Goal: Transaction & Acquisition: Book appointment/travel/reservation

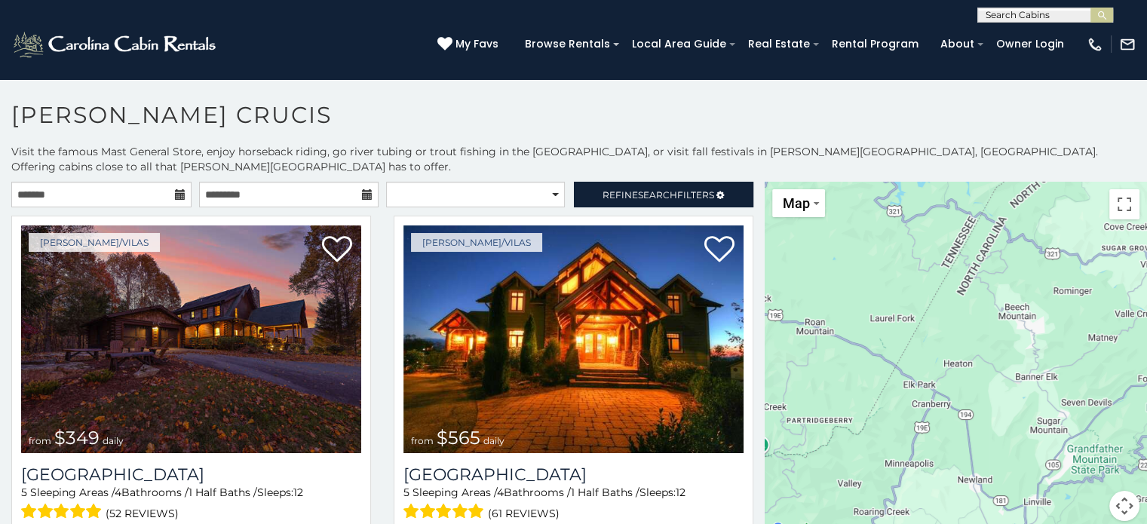
click at [175, 189] on icon at bounding box center [180, 194] width 11 height 11
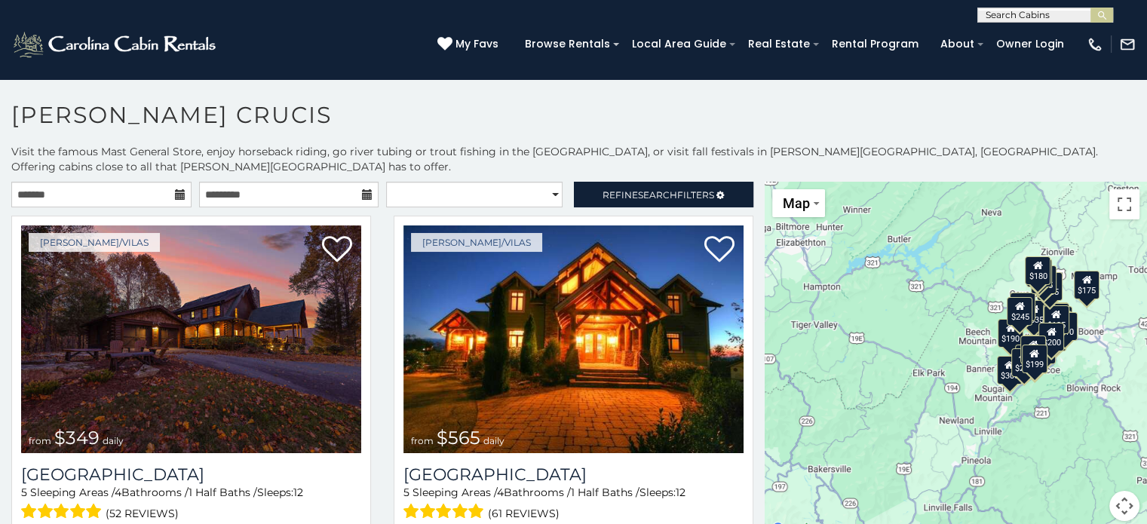
click at [175, 189] on icon at bounding box center [180, 194] width 11 height 11
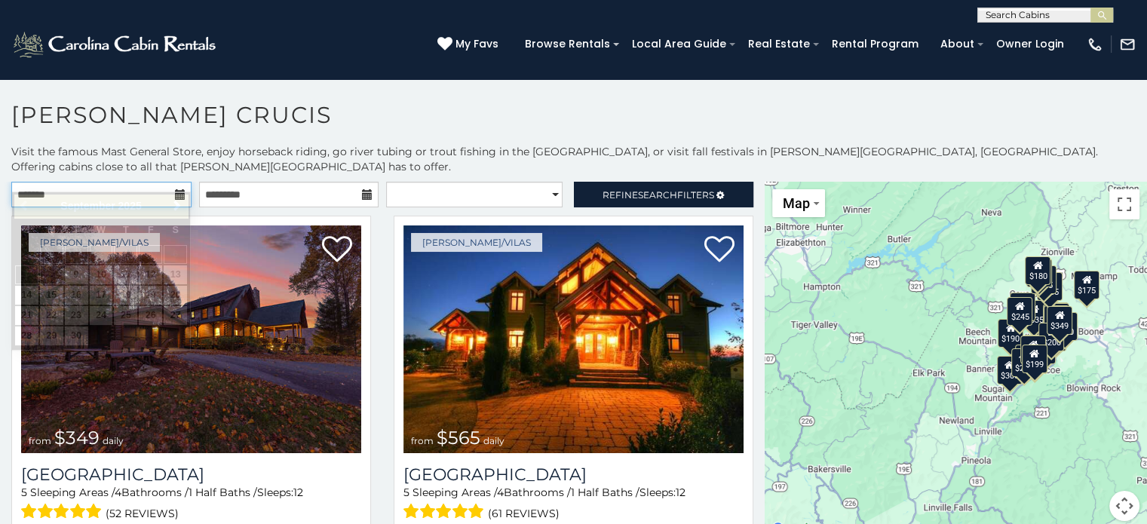
click at [118, 182] on input "text" at bounding box center [101, 195] width 180 height 26
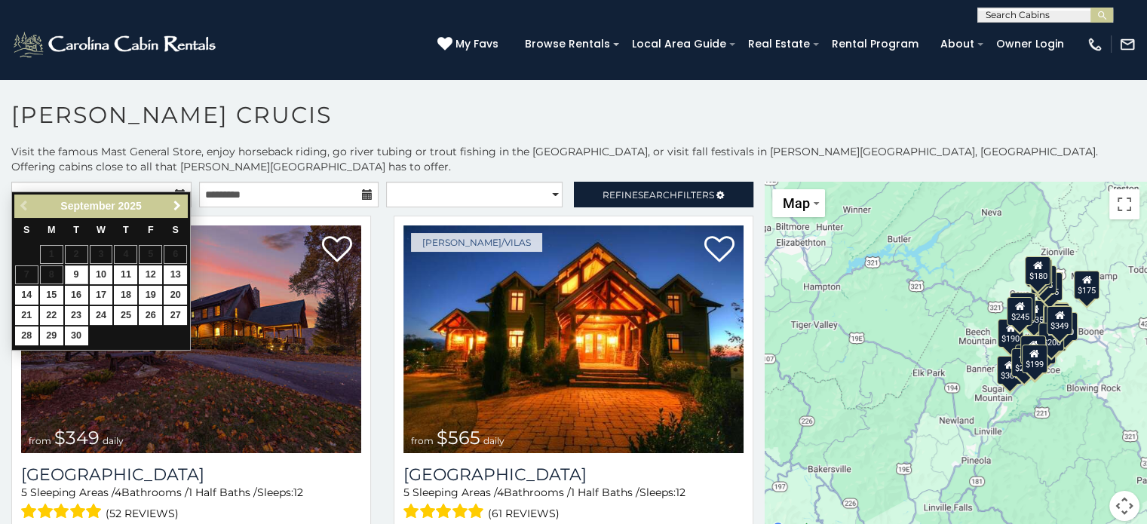
click at [175, 201] on span "Next" at bounding box center [177, 206] width 12 height 12
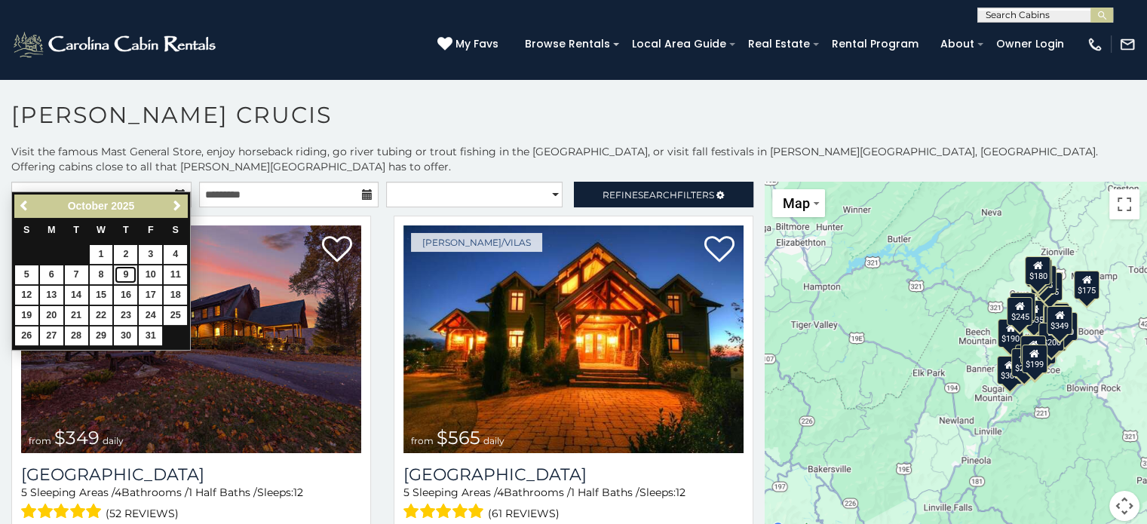
click at [130, 274] on link "9" at bounding box center [125, 274] width 23 height 19
type input "**********"
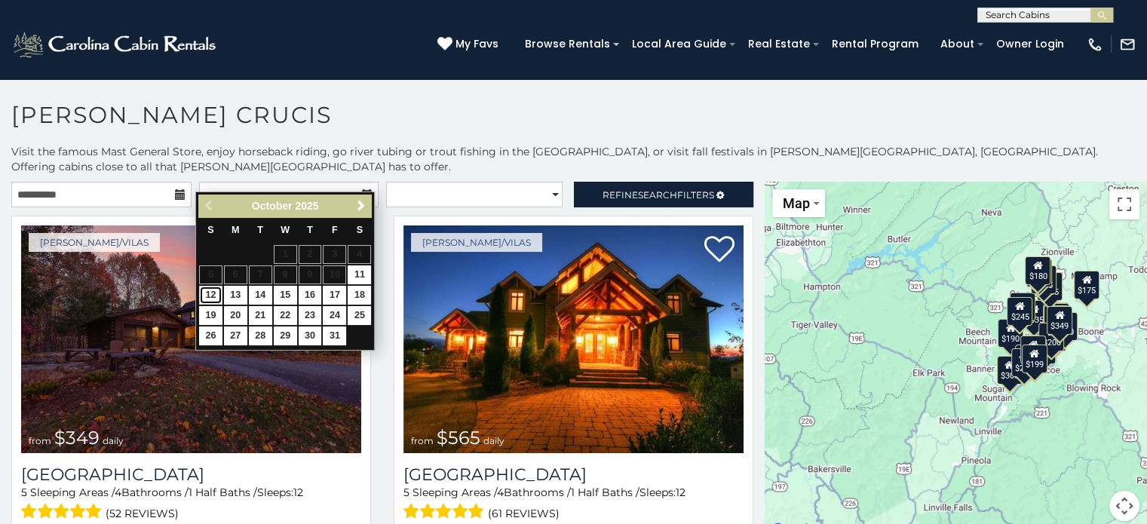
click at [210, 292] on link "12" at bounding box center [210, 295] width 23 height 19
type input "**********"
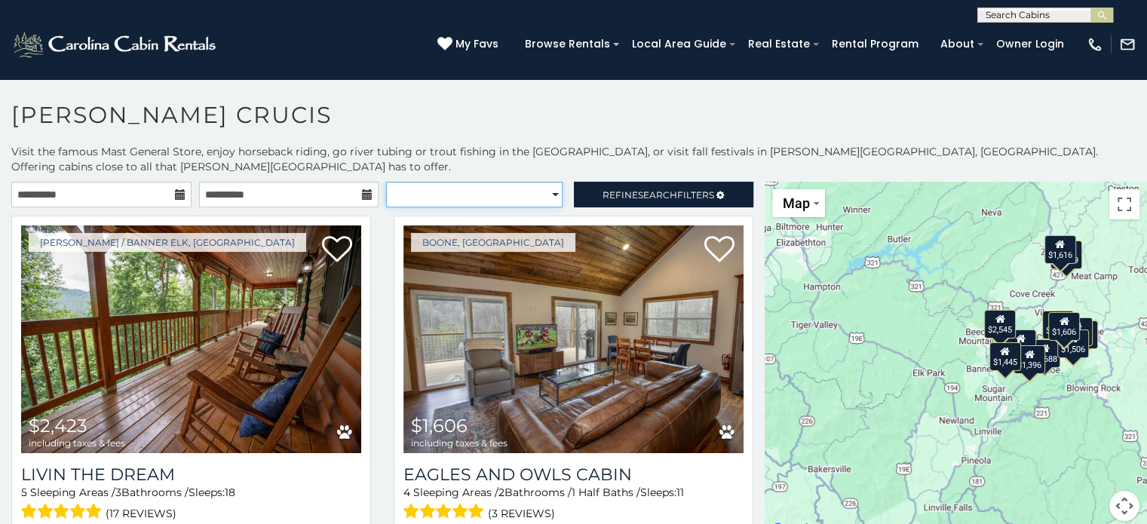
click at [534, 182] on select "**********" at bounding box center [474, 195] width 176 height 26
select select "**********"
click at [386, 182] on select "**********" at bounding box center [474, 195] width 176 height 26
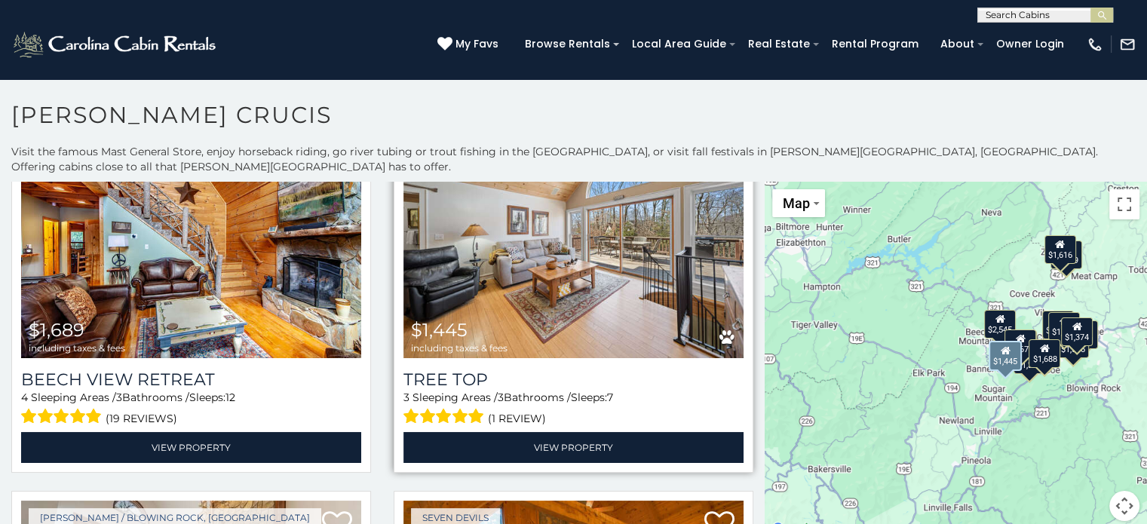
scroll to position [1131, 0]
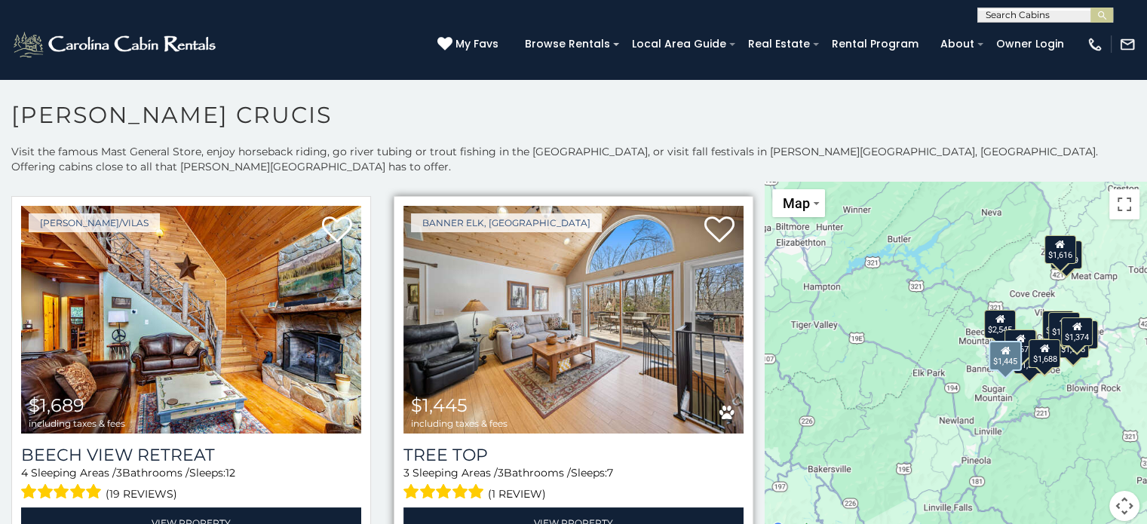
click at [556, 297] on img at bounding box center [573, 320] width 340 height 228
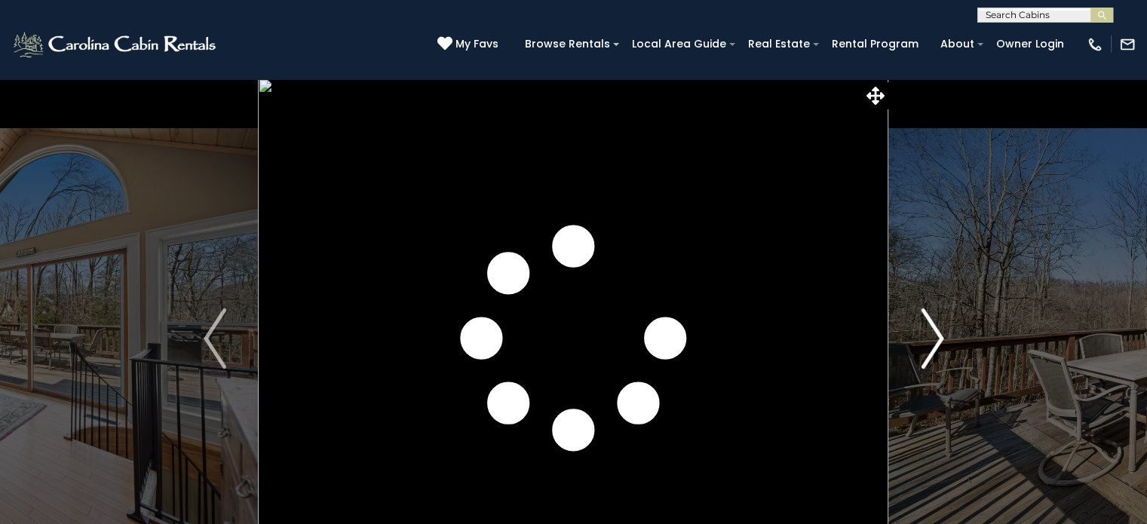
click at [935, 339] on img "Next" at bounding box center [931, 338] width 23 height 60
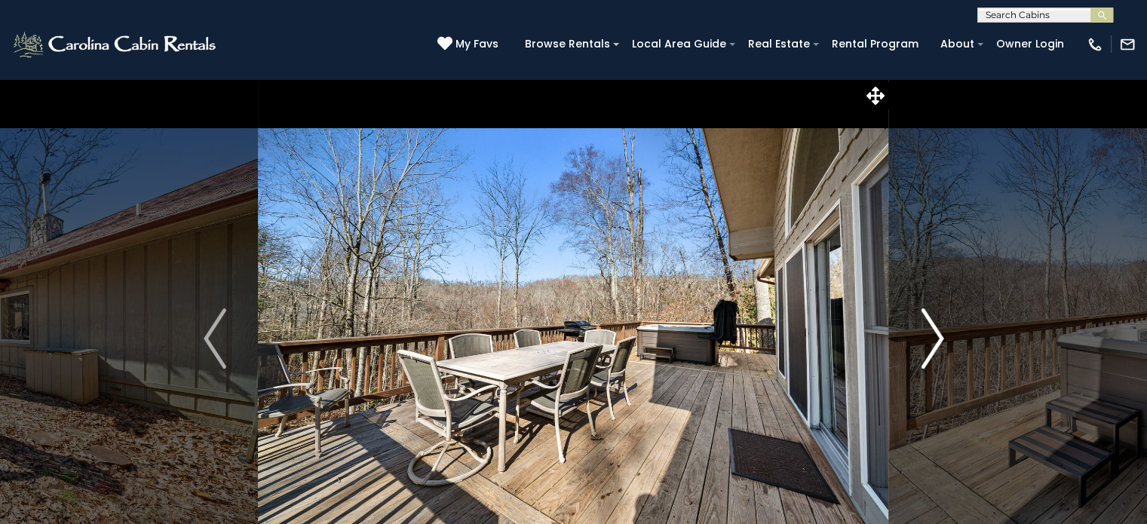
click at [935, 340] on img "Next" at bounding box center [931, 338] width 23 height 60
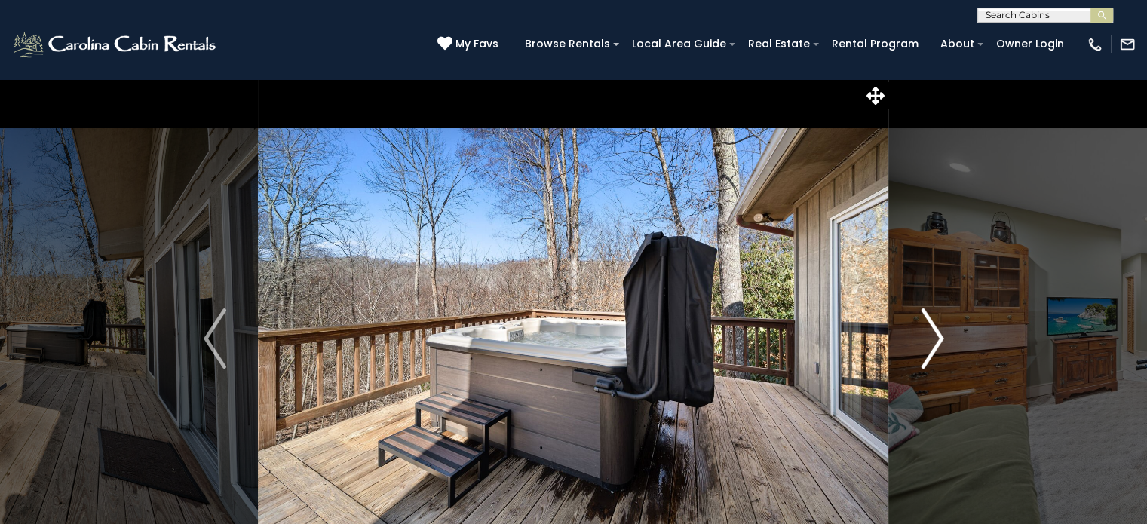
click at [935, 340] on img "Next" at bounding box center [931, 338] width 23 height 60
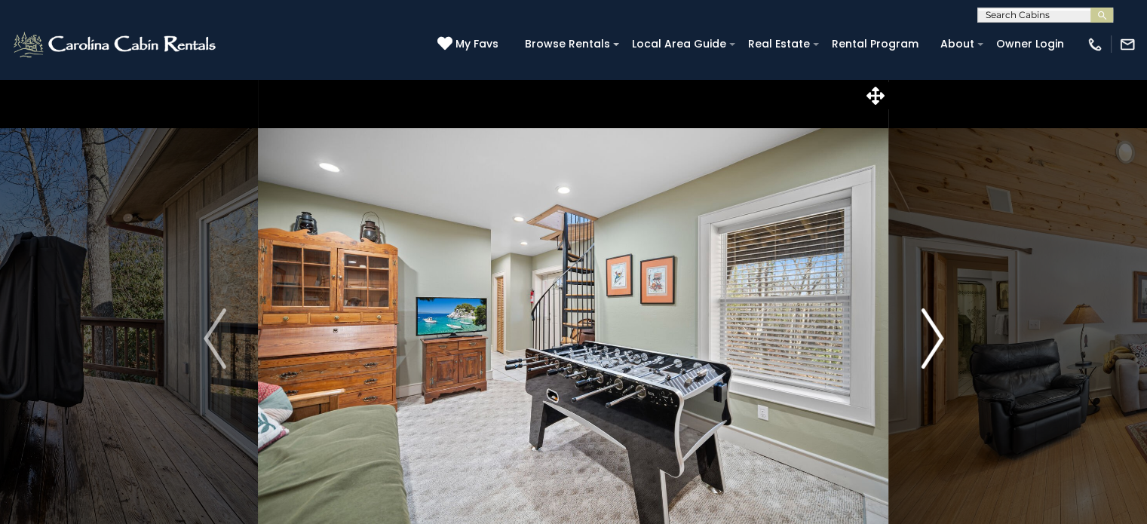
click at [935, 340] on img "Next" at bounding box center [931, 338] width 23 height 60
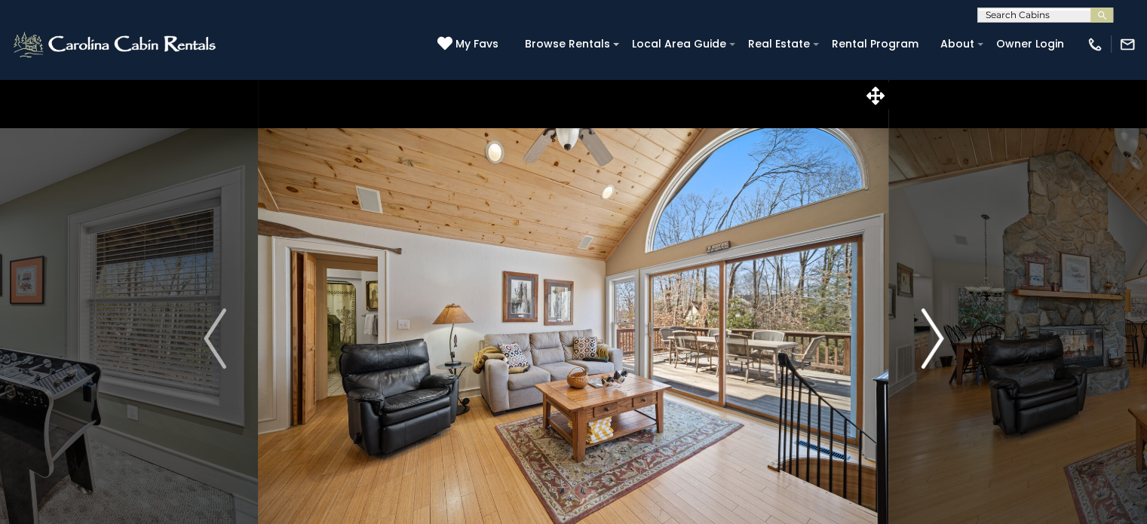
click at [935, 340] on img "Next" at bounding box center [931, 338] width 23 height 60
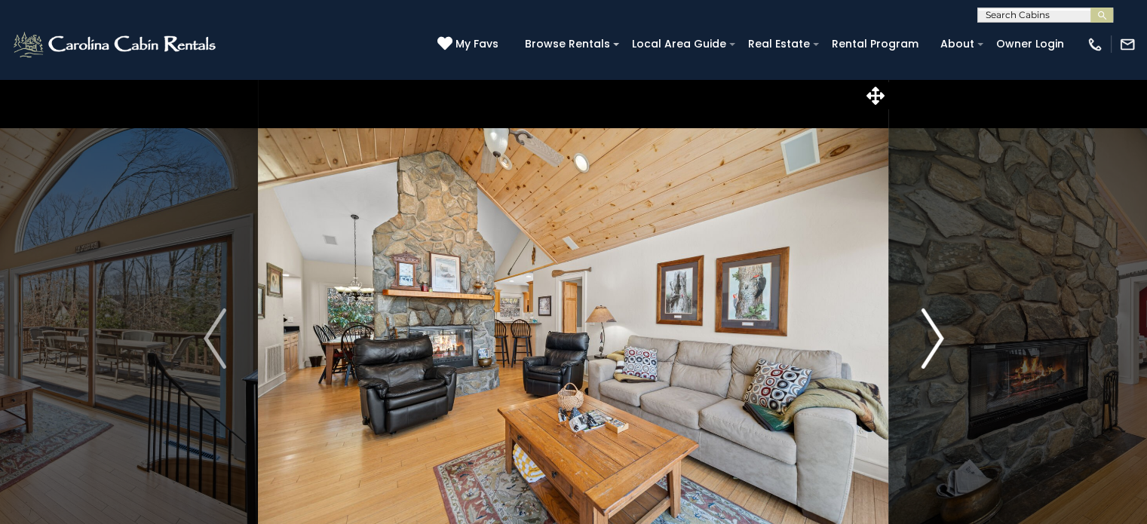
click at [935, 340] on img "Next" at bounding box center [931, 338] width 23 height 60
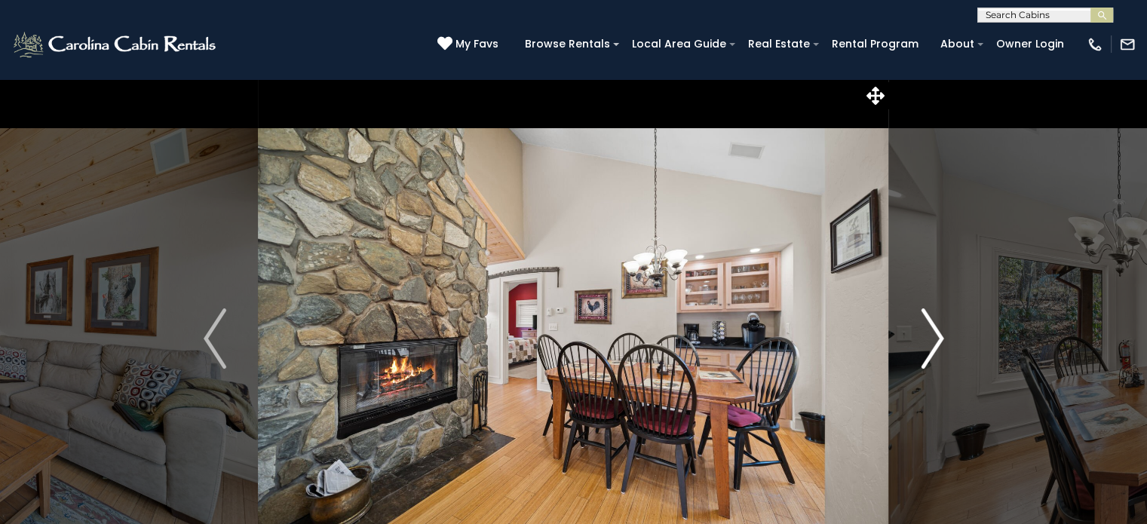
click at [935, 340] on img "Next" at bounding box center [931, 338] width 23 height 60
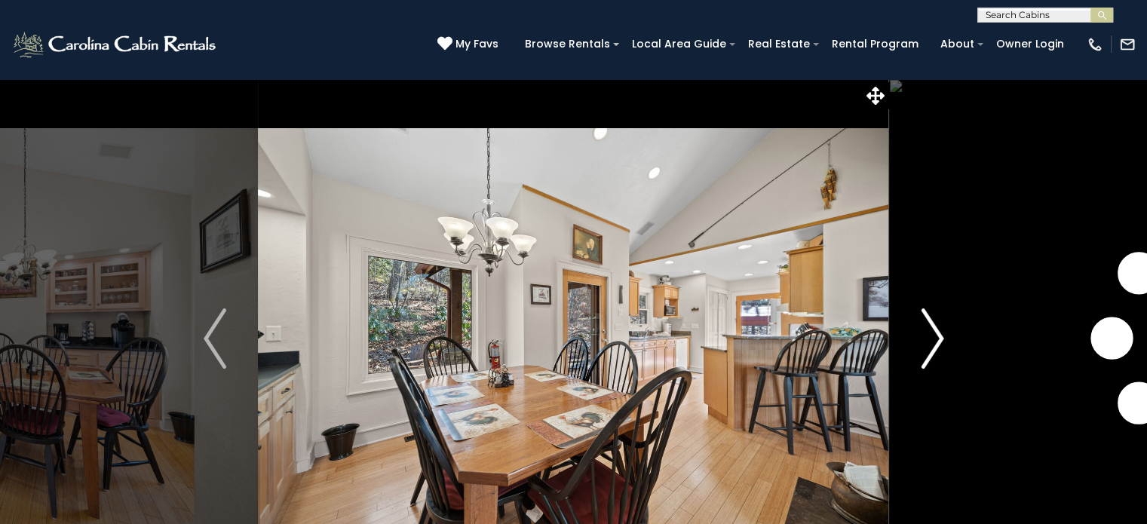
click at [935, 340] on img "Next" at bounding box center [931, 338] width 23 height 60
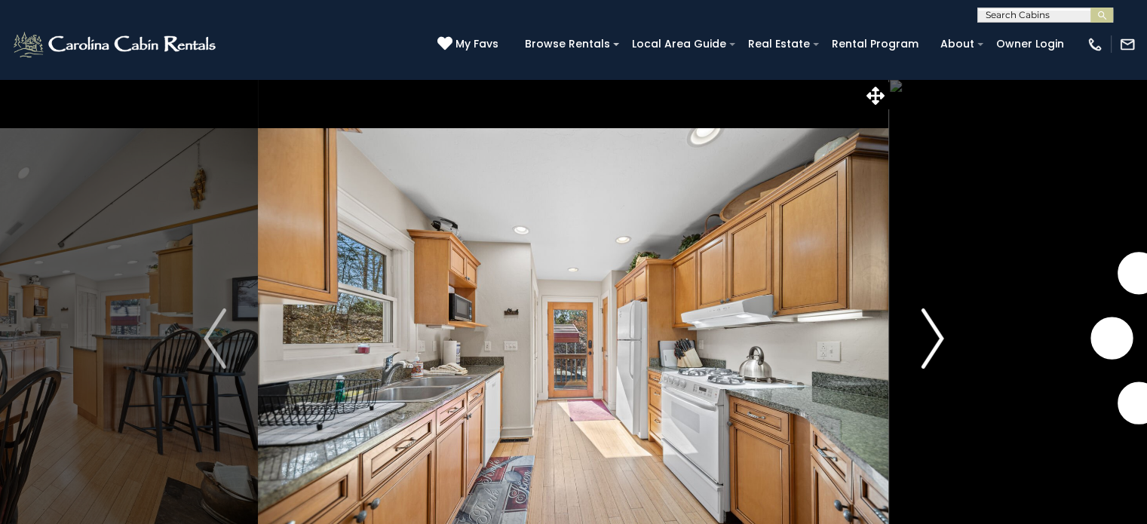
click at [935, 340] on img "Next" at bounding box center [931, 338] width 23 height 60
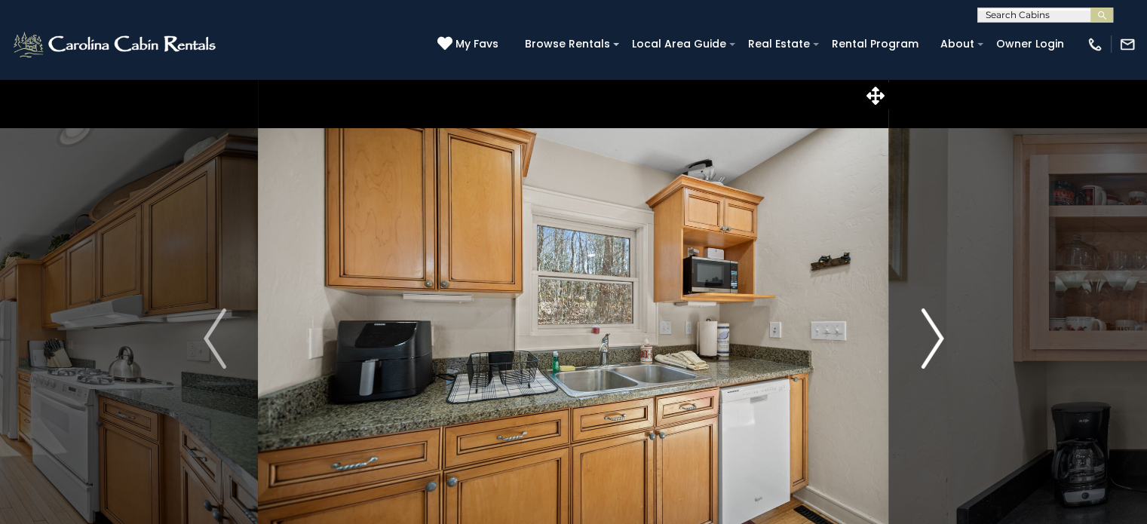
click at [935, 340] on img "Next" at bounding box center [931, 338] width 23 height 60
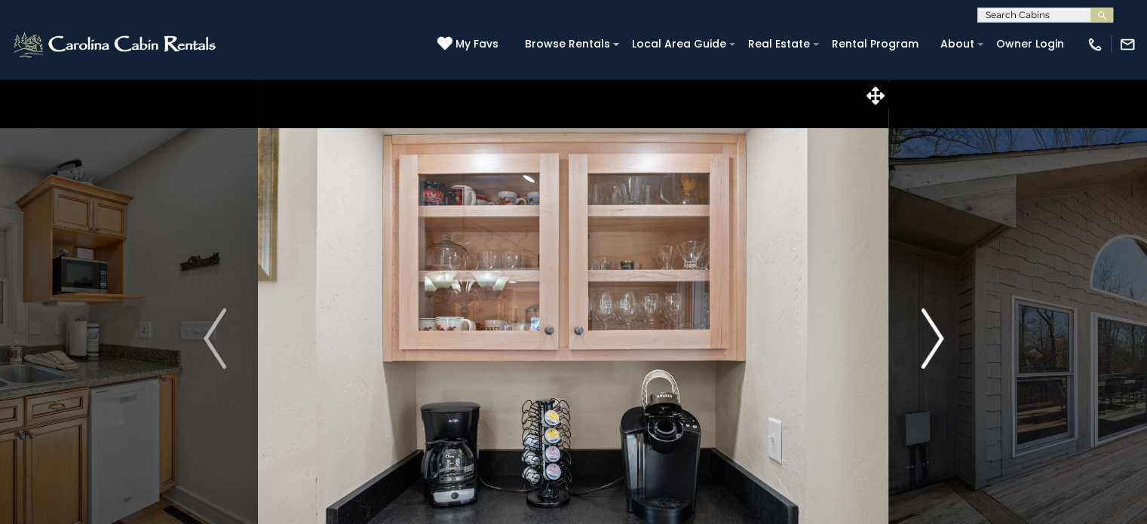
click at [935, 340] on img "Next" at bounding box center [931, 338] width 23 height 60
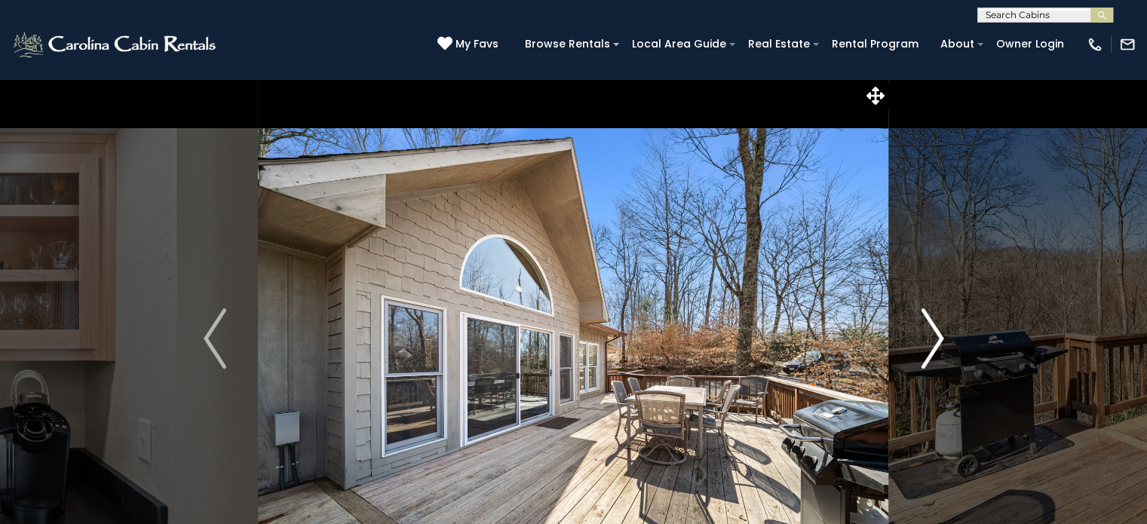
click at [935, 340] on img "Next" at bounding box center [931, 338] width 23 height 60
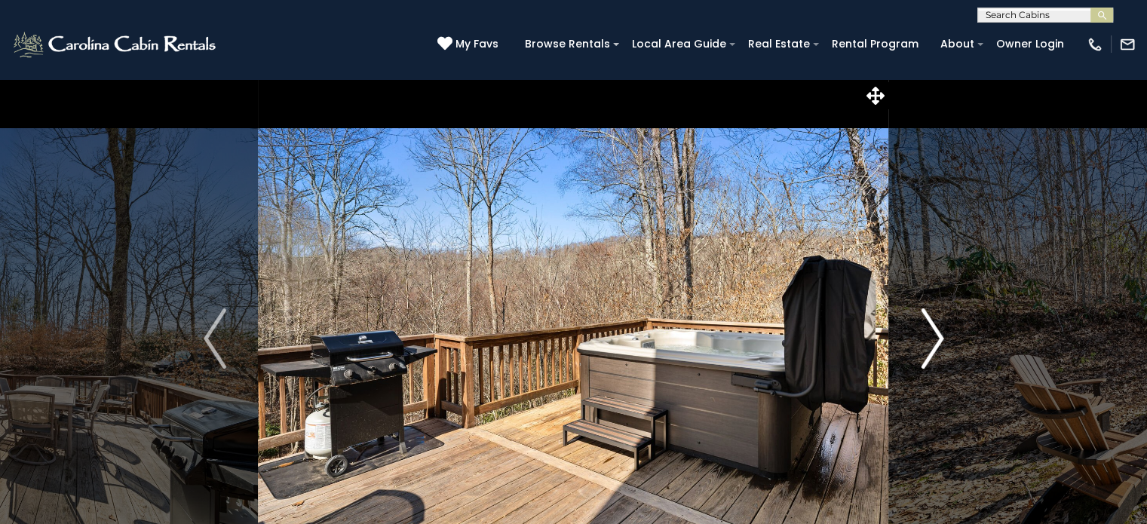
click at [935, 340] on img "Next" at bounding box center [931, 338] width 23 height 60
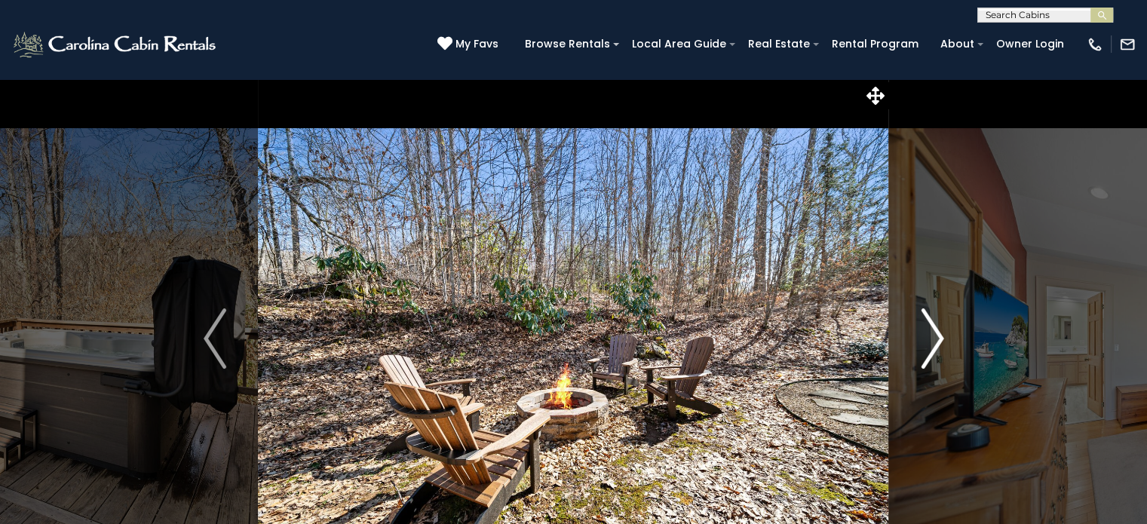
click at [935, 340] on img "Next" at bounding box center [931, 338] width 23 height 60
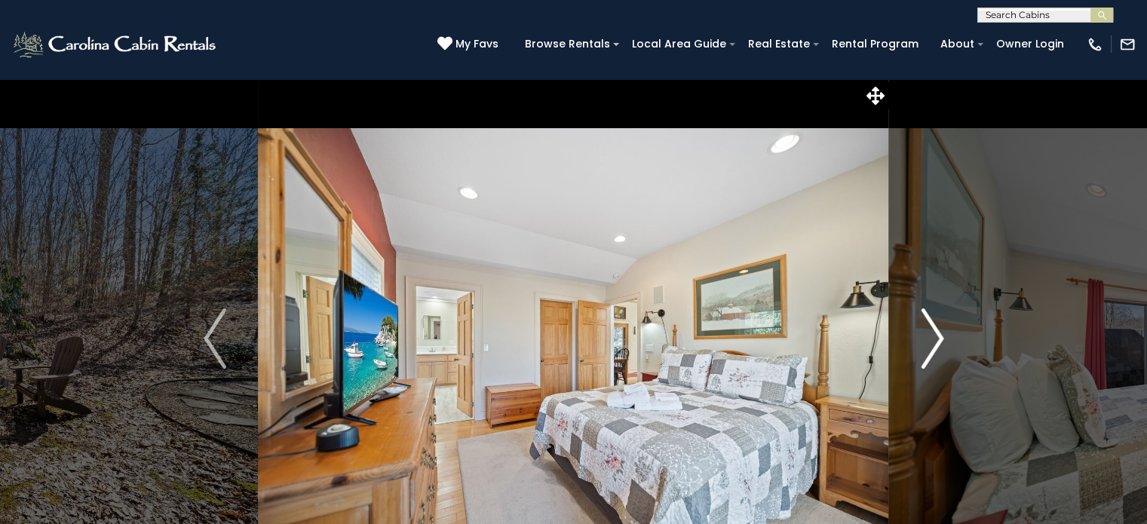
click at [935, 340] on img "Next" at bounding box center [931, 338] width 23 height 60
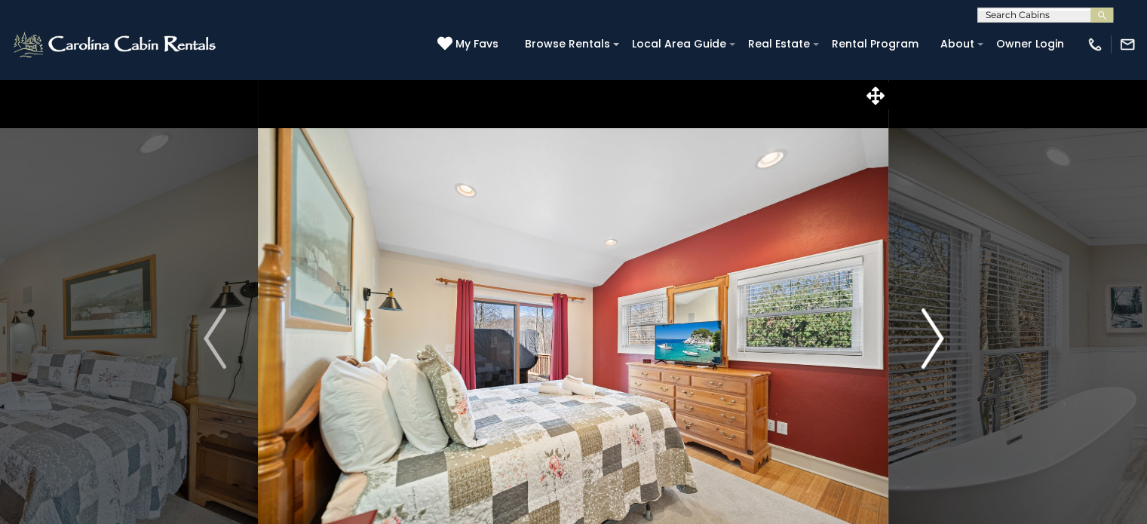
click at [935, 340] on img "Next" at bounding box center [931, 338] width 23 height 60
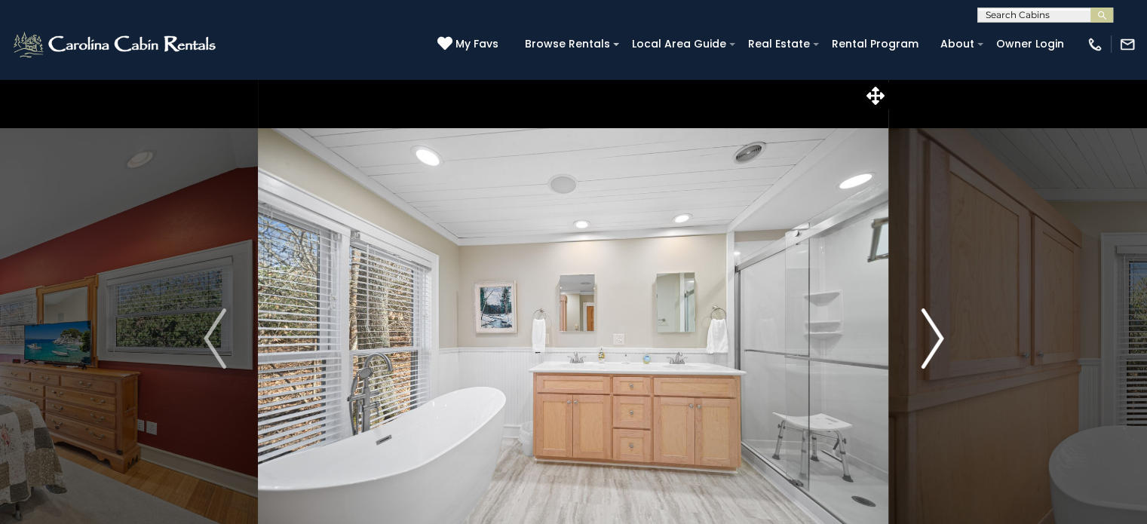
click at [935, 340] on img "Next" at bounding box center [931, 338] width 23 height 60
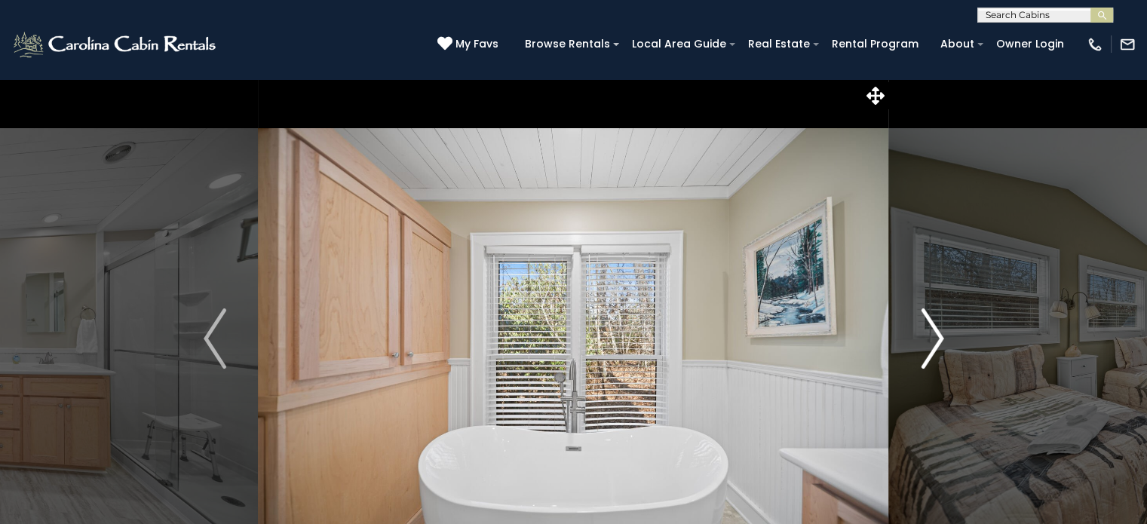
click at [935, 340] on img "Next" at bounding box center [931, 338] width 23 height 60
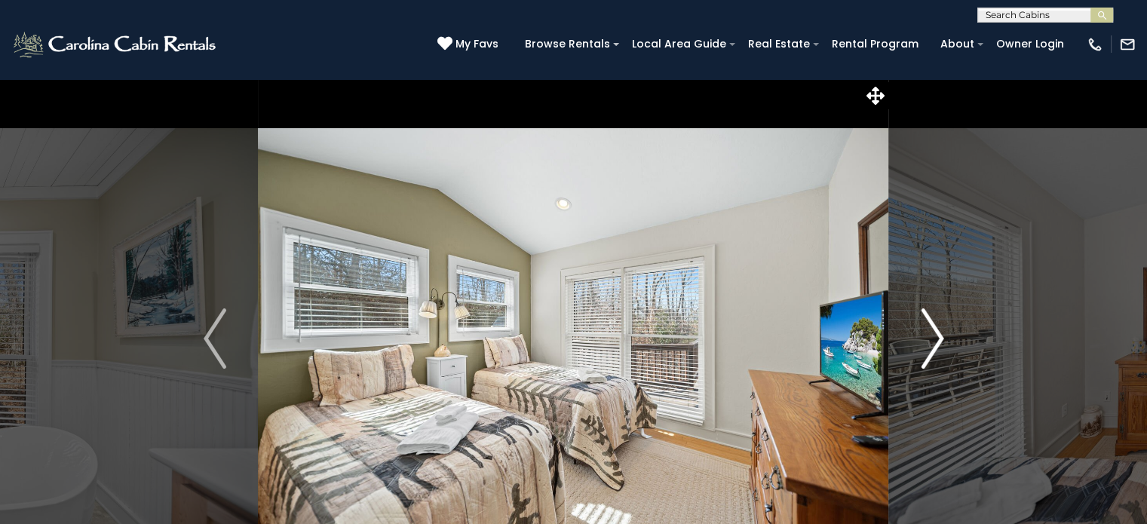
click at [928, 339] on img "Next" at bounding box center [931, 338] width 23 height 60
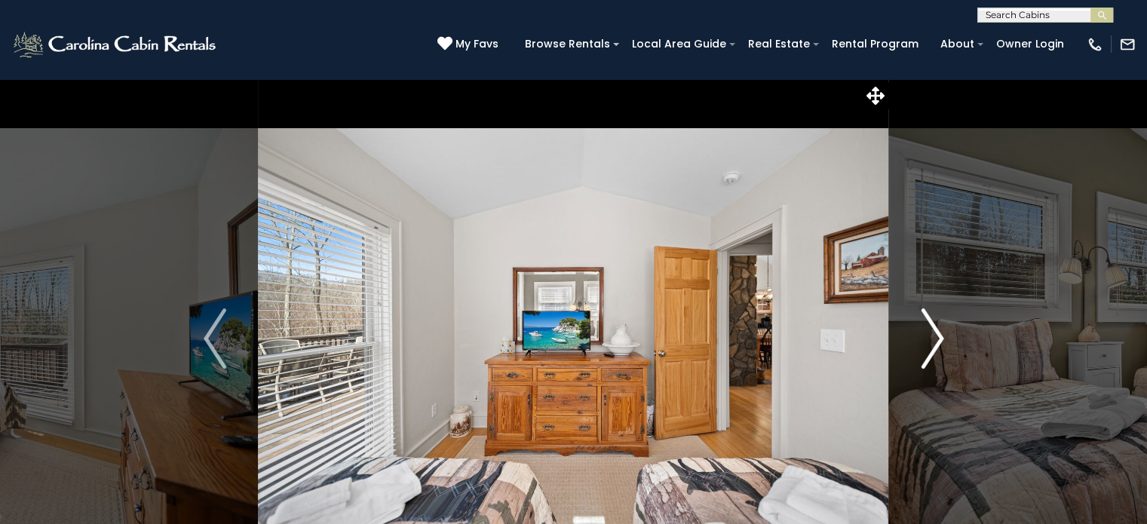
click at [928, 339] on img "Next" at bounding box center [931, 338] width 23 height 60
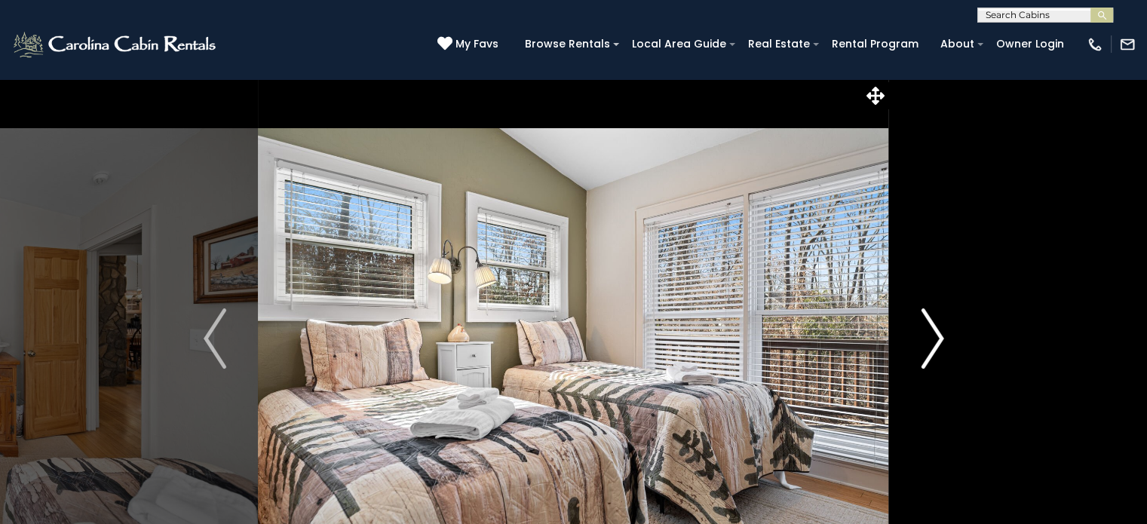
click at [928, 339] on img "Next" at bounding box center [931, 338] width 23 height 60
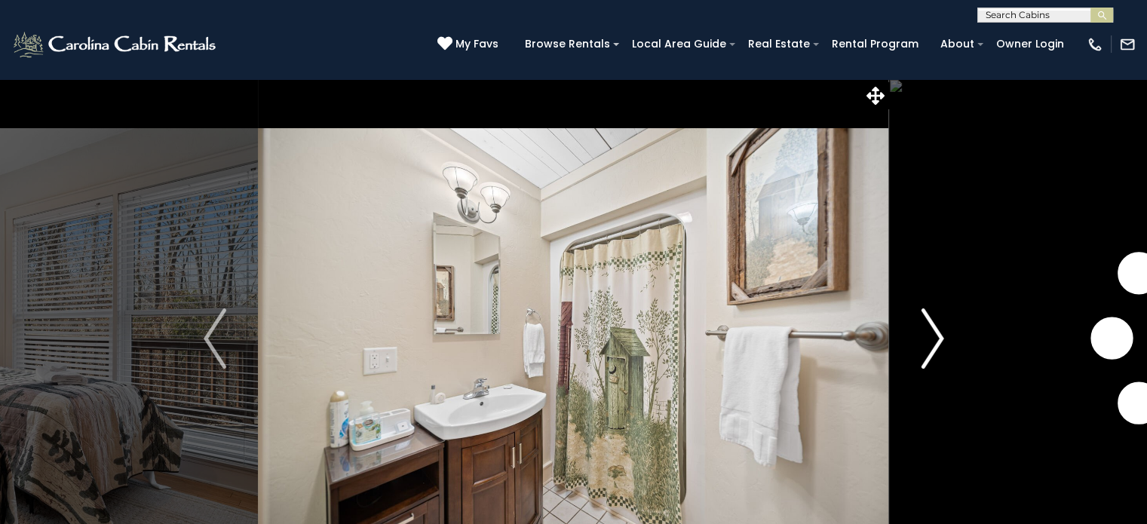
click at [928, 339] on img "Next" at bounding box center [931, 338] width 23 height 60
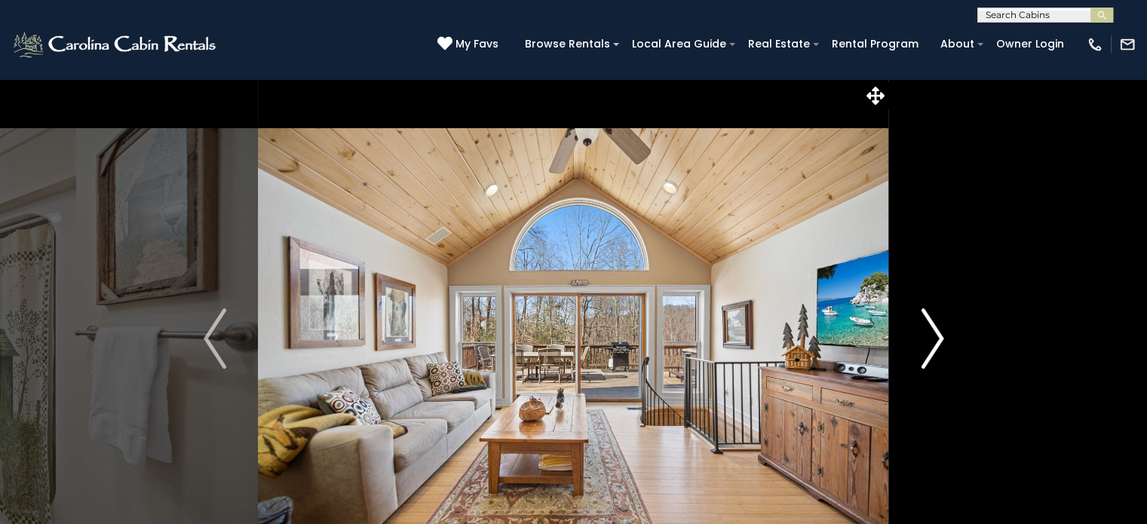
click at [928, 339] on img "Next" at bounding box center [931, 338] width 23 height 60
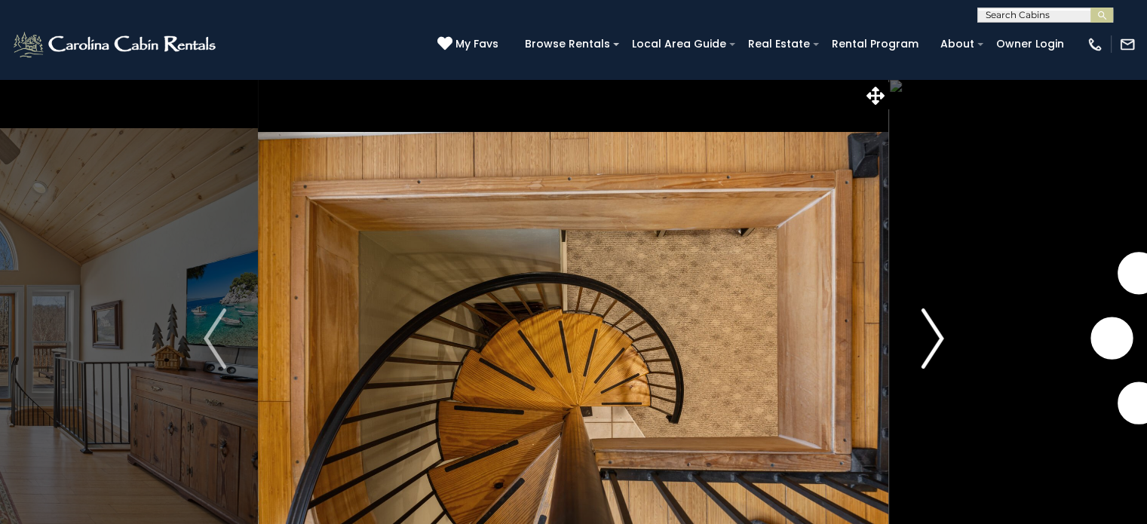
click at [928, 339] on img "Next" at bounding box center [931, 338] width 23 height 60
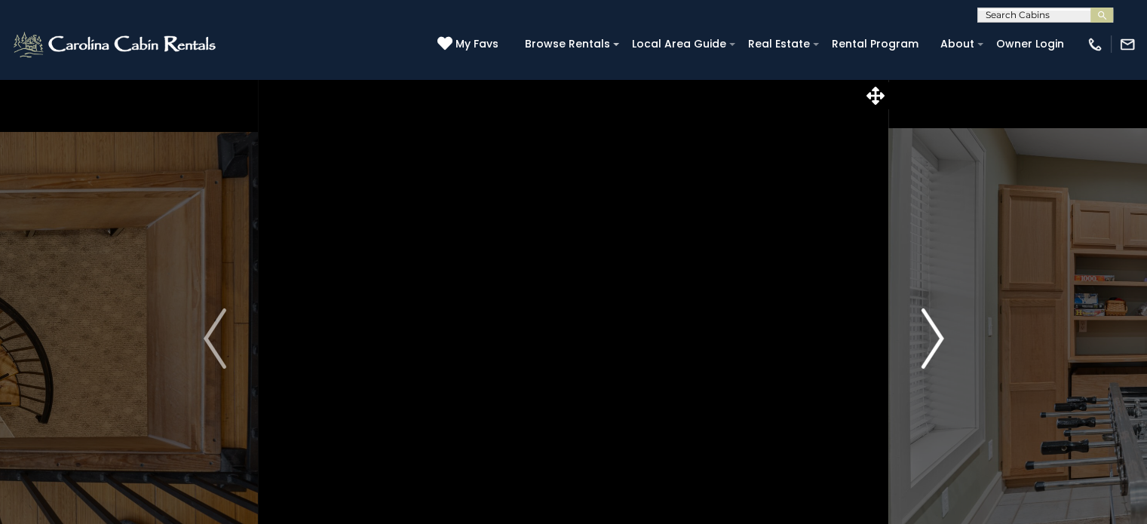
click at [928, 339] on img "Next" at bounding box center [931, 338] width 23 height 60
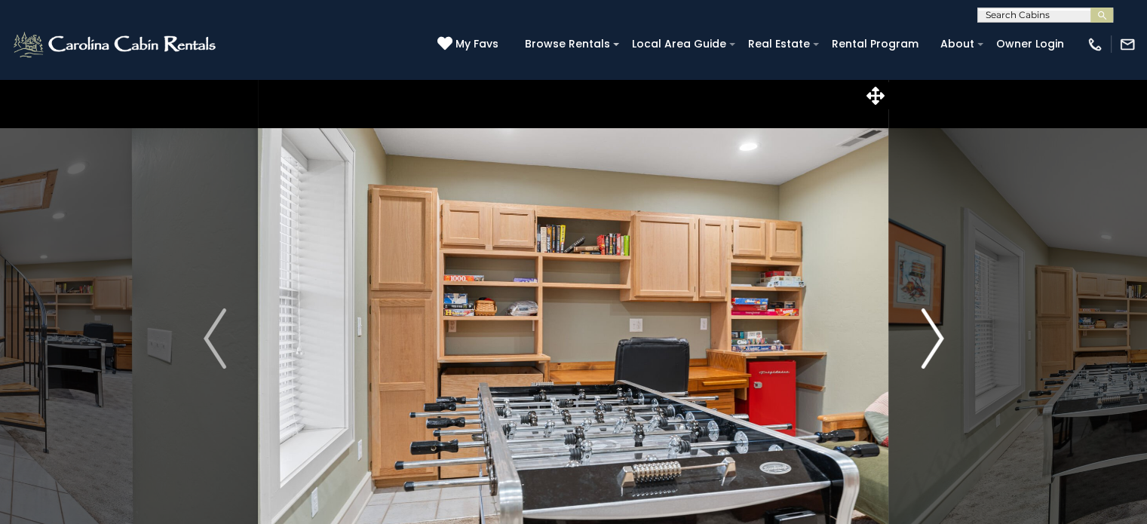
click at [928, 339] on img "Next" at bounding box center [931, 338] width 23 height 60
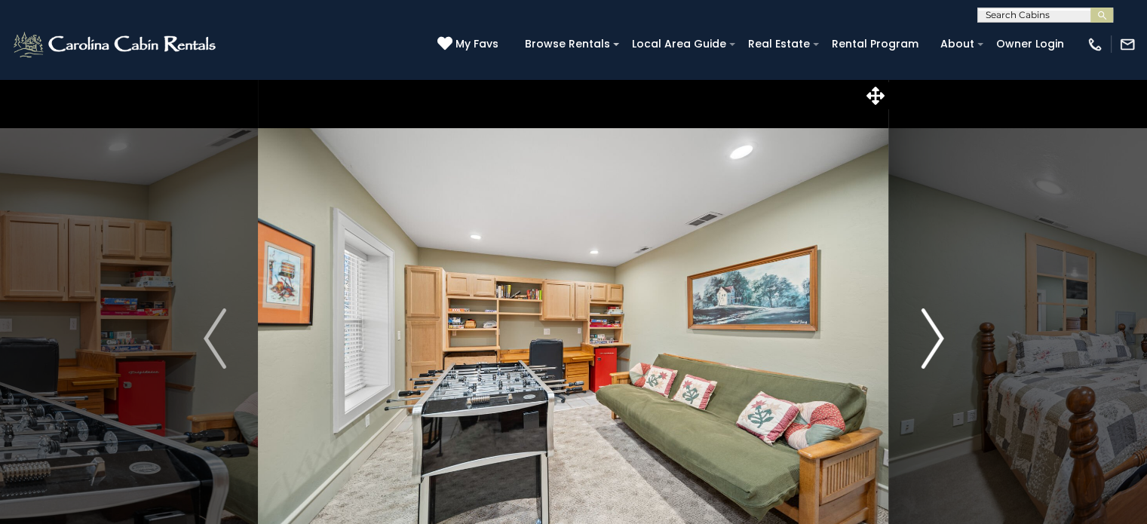
click at [928, 339] on img "Next" at bounding box center [931, 338] width 23 height 60
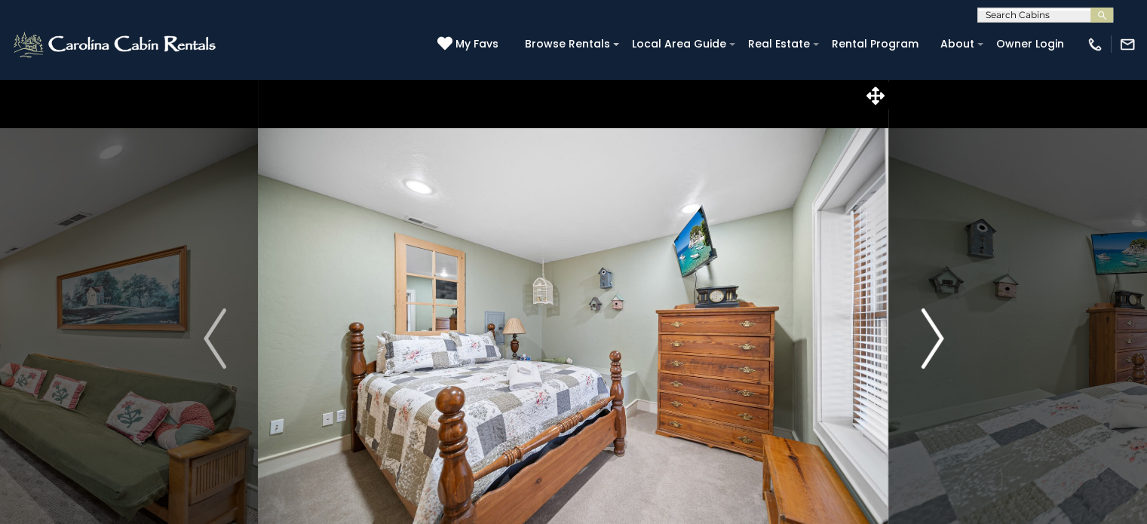
click at [928, 339] on img "Next" at bounding box center [931, 338] width 23 height 60
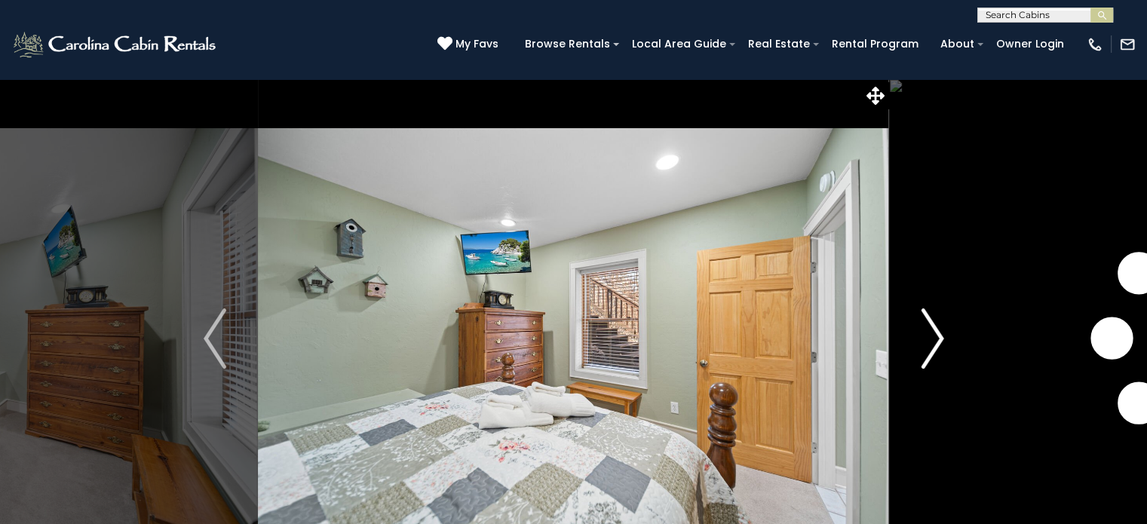
click at [928, 339] on img "Next" at bounding box center [931, 338] width 23 height 60
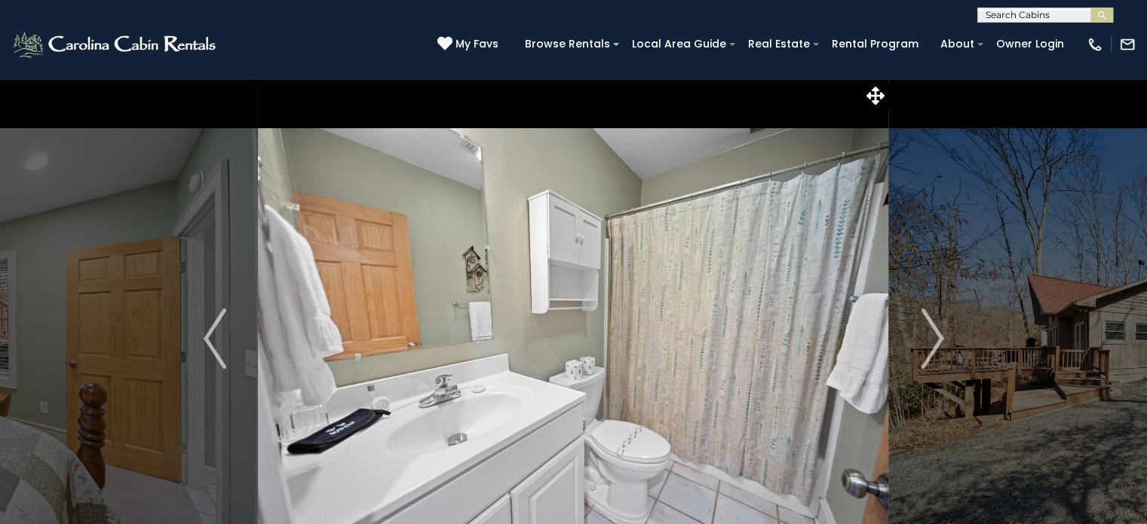
click at [283, 54] on div "(828) 295-6000 My Favs Browse Rentals Local Area Guide Activities & Attractions…" at bounding box center [573, 51] width 1147 height 57
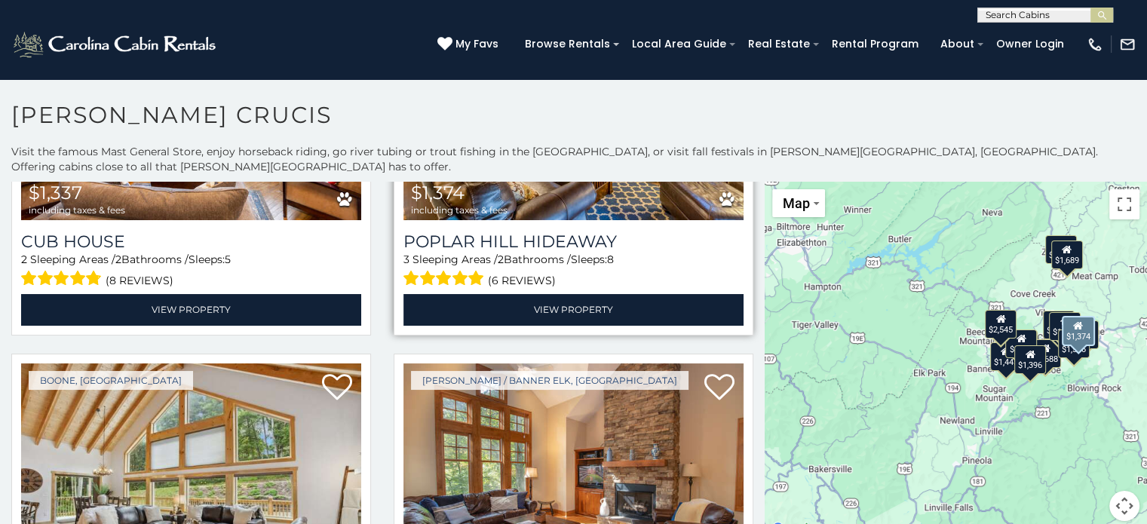
scroll to position [754, 0]
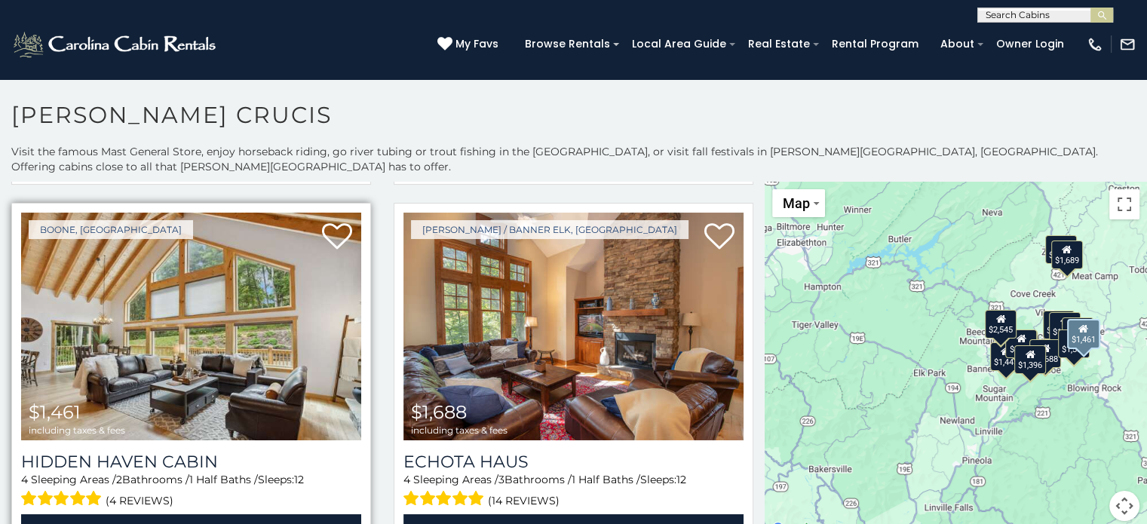
click at [262, 319] on img at bounding box center [191, 327] width 340 height 228
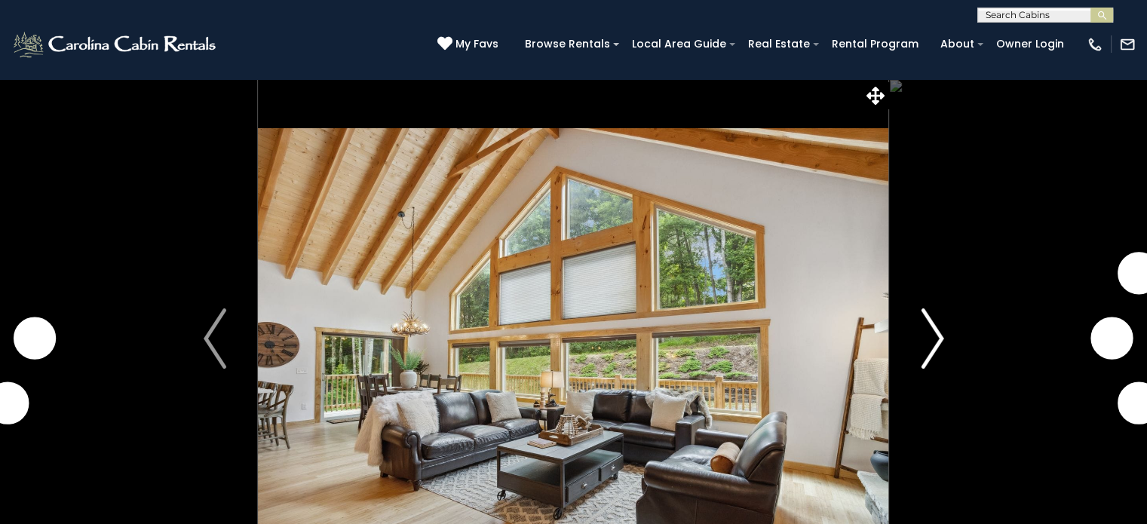
click at [938, 343] on img "Next" at bounding box center [931, 338] width 23 height 60
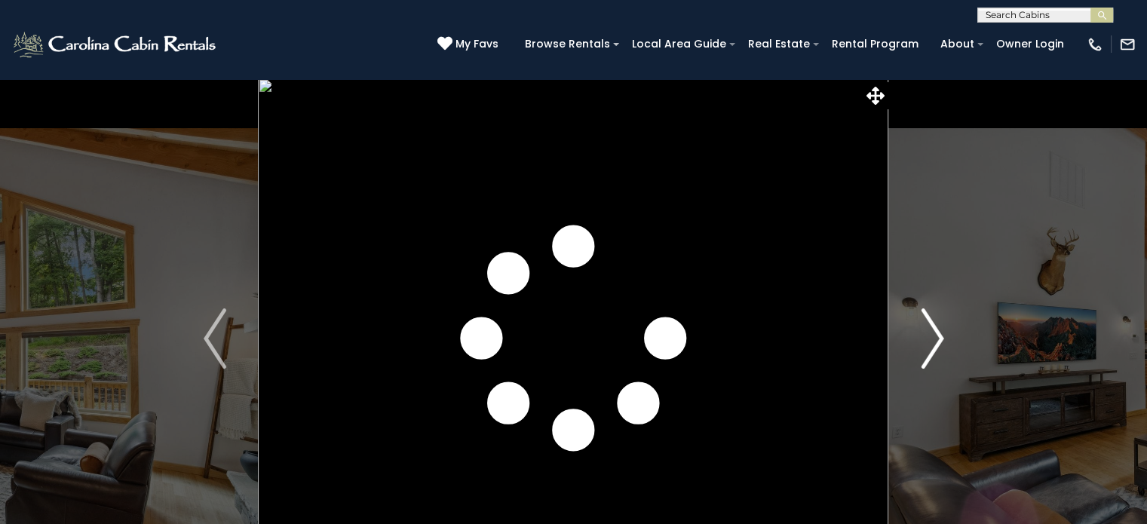
click at [930, 339] on img "Next" at bounding box center [931, 338] width 23 height 60
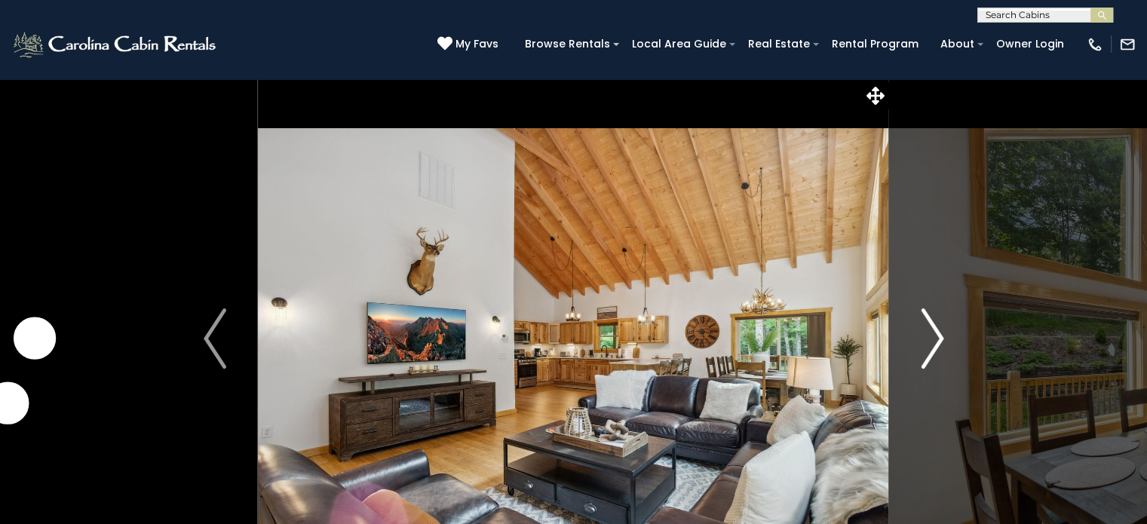
click at [930, 339] on img "Next" at bounding box center [931, 338] width 23 height 60
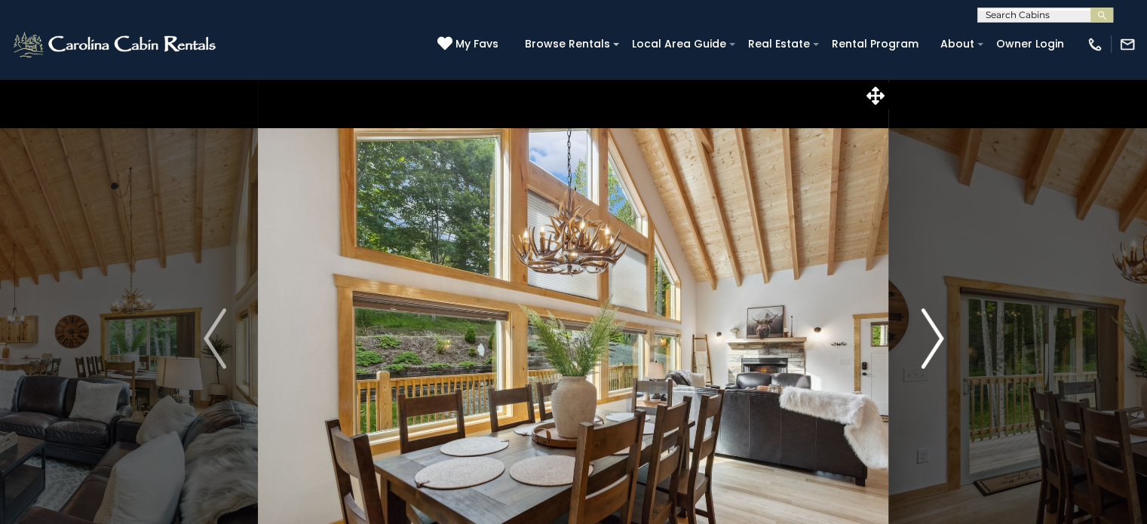
click at [930, 339] on img "Next" at bounding box center [931, 338] width 23 height 60
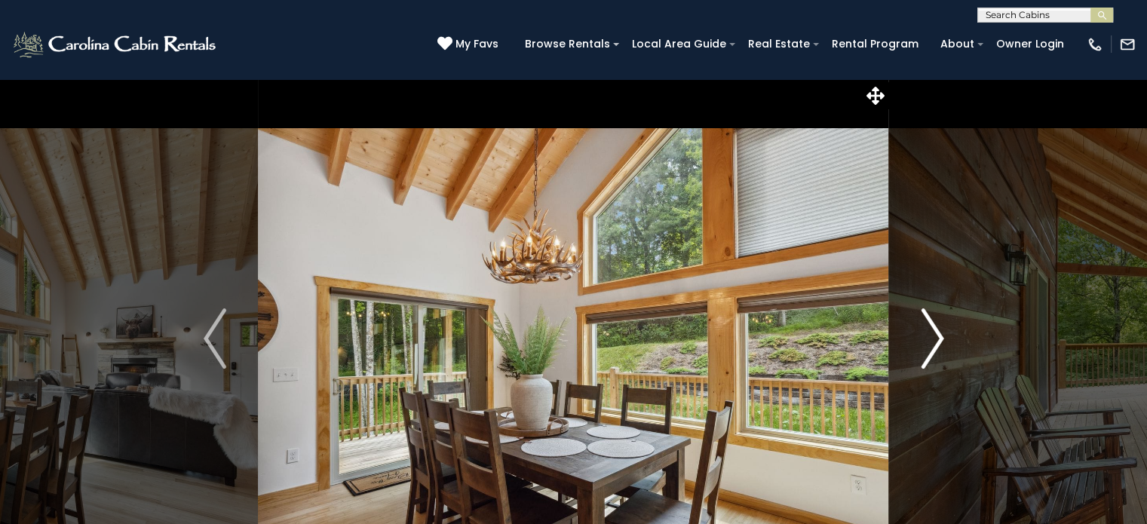
click at [930, 339] on img "Next" at bounding box center [931, 338] width 23 height 60
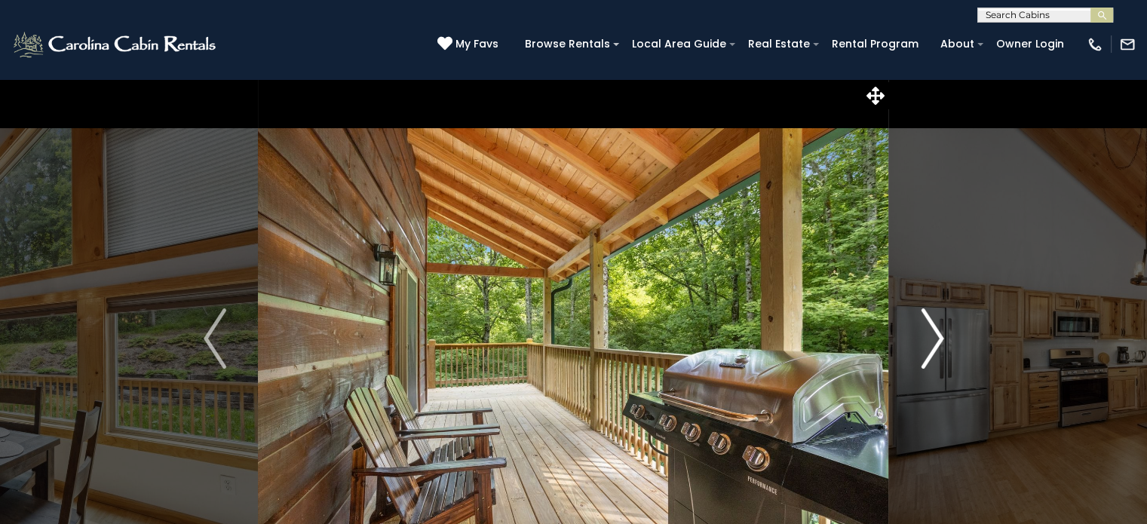
click at [930, 339] on img "Next" at bounding box center [931, 338] width 23 height 60
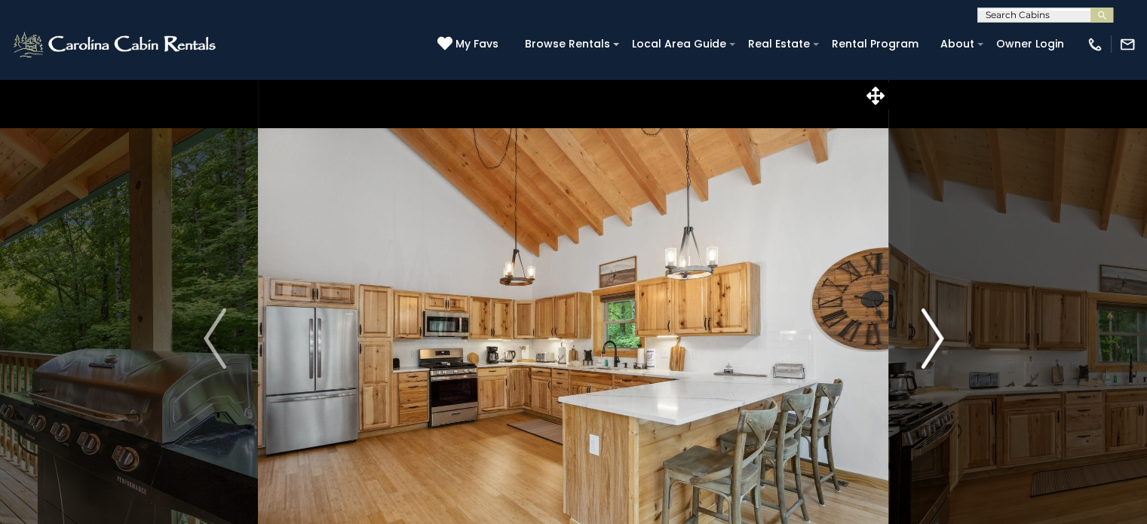
click at [930, 339] on img "Next" at bounding box center [931, 338] width 23 height 60
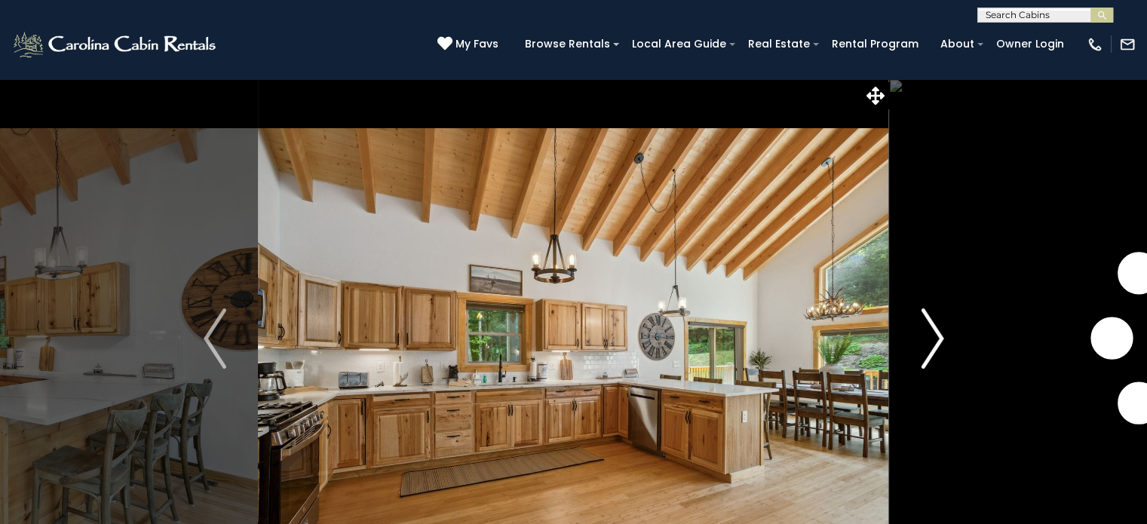
click at [930, 339] on img "Next" at bounding box center [931, 338] width 23 height 60
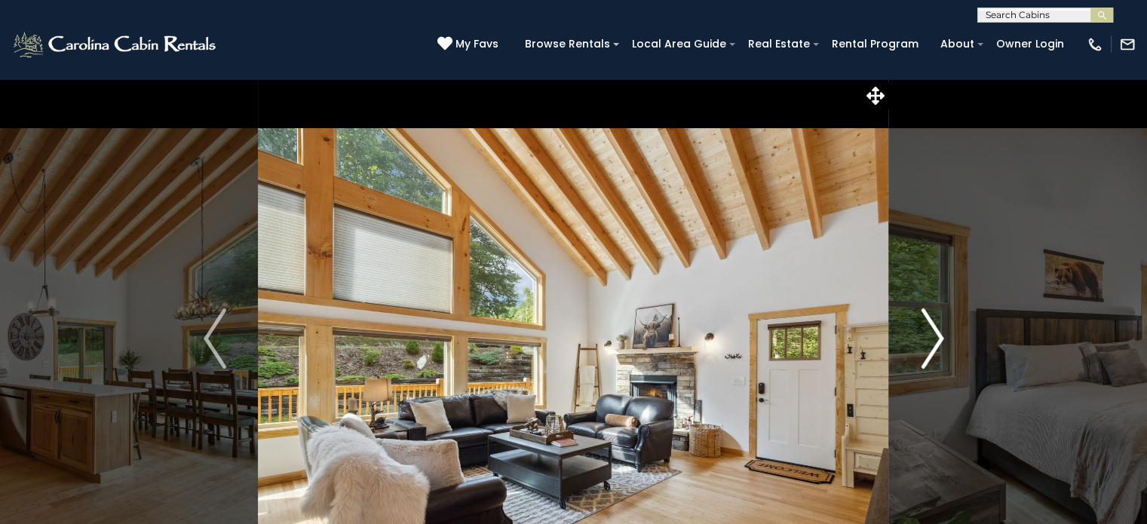
click at [930, 339] on img "Next" at bounding box center [931, 338] width 23 height 60
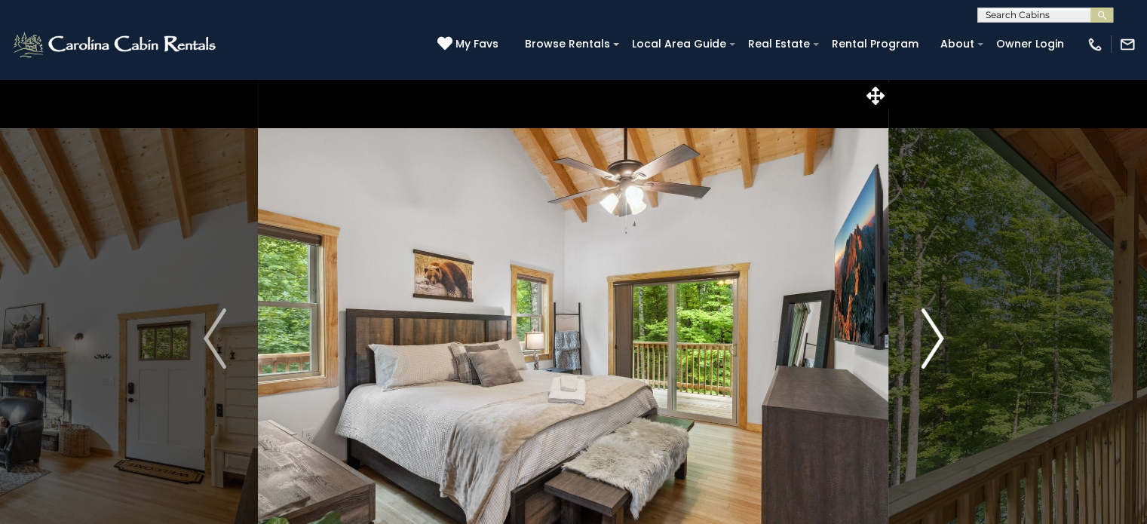
click at [930, 339] on img "Next" at bounding box center [931, 338] width 23 height 60
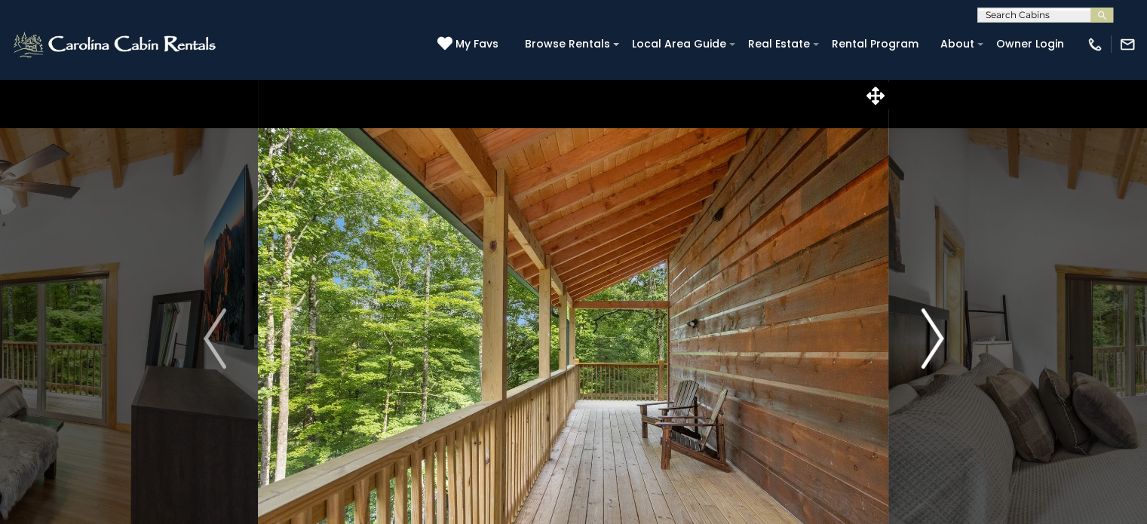
click at [930, 339] on img "Next" at bounding box center [931, 338] width 23 height 60
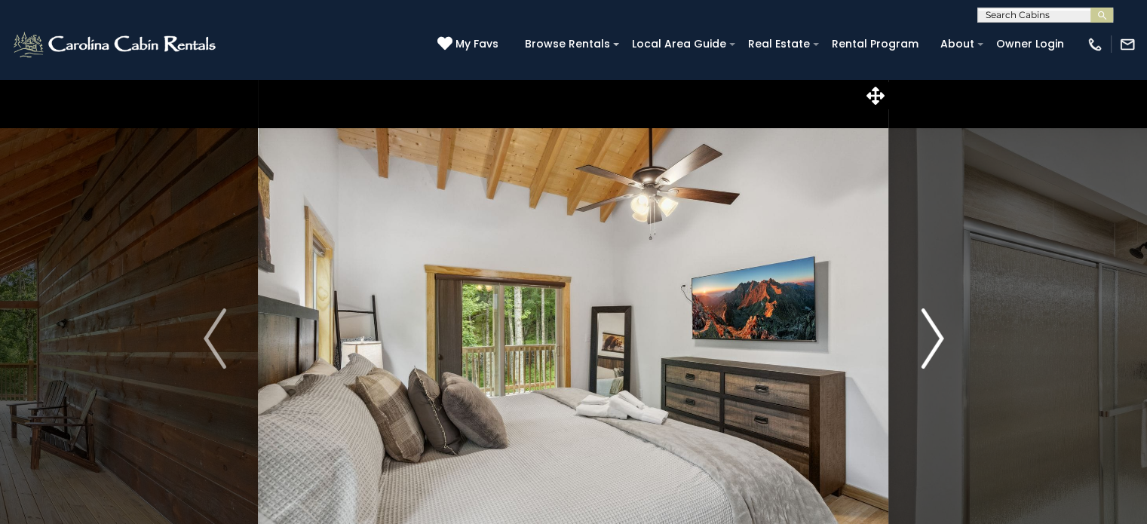
click at [930, 339] on img "Next" at bounding box center [931, 338] width 23 height 60
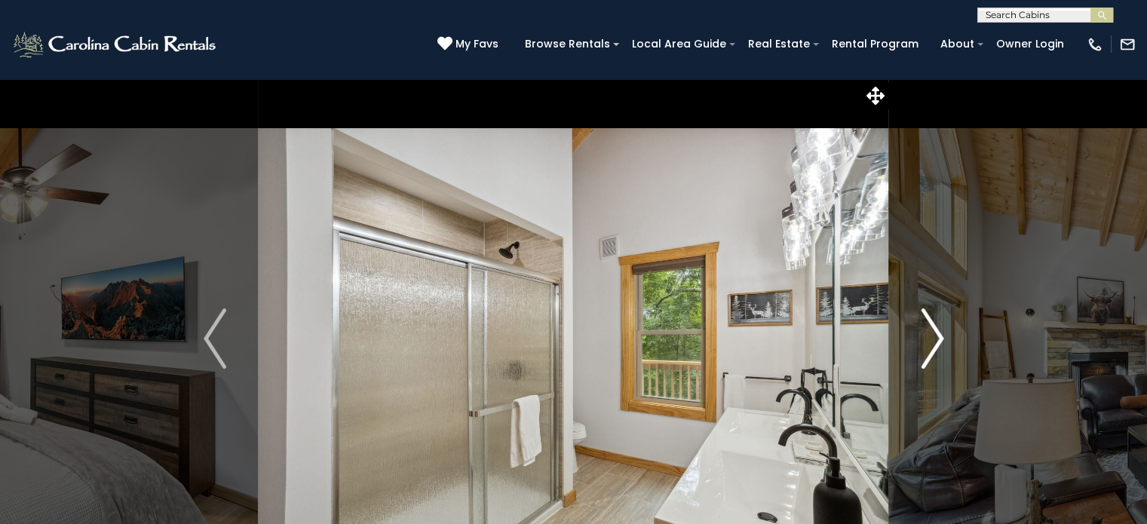
click at [930, 339] on img "Next" at bounding box center [931, 338] width 23 height 60
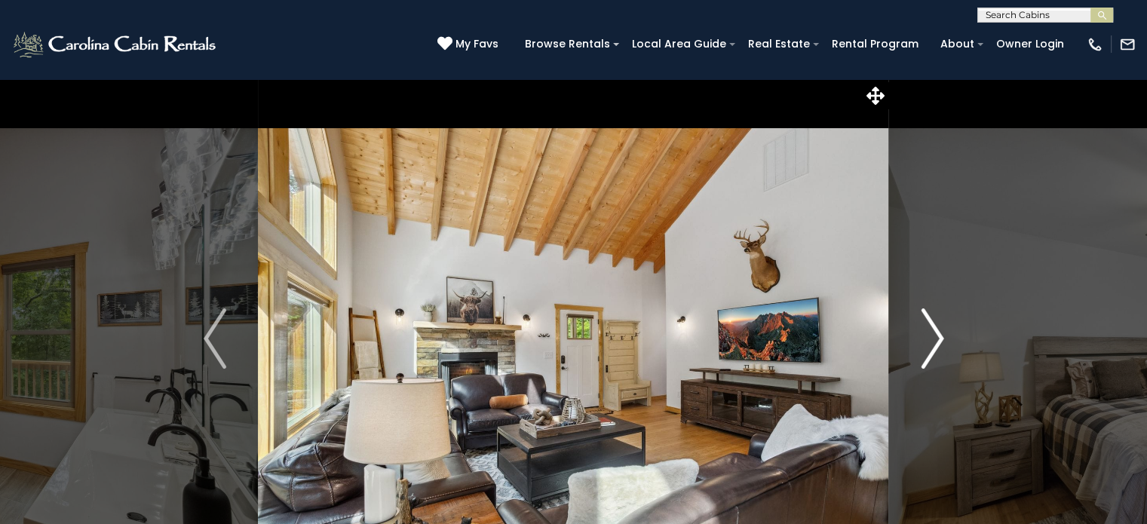
click at [930, 339] on img "Next" at bounding box center [931, 338] width 23 height 60
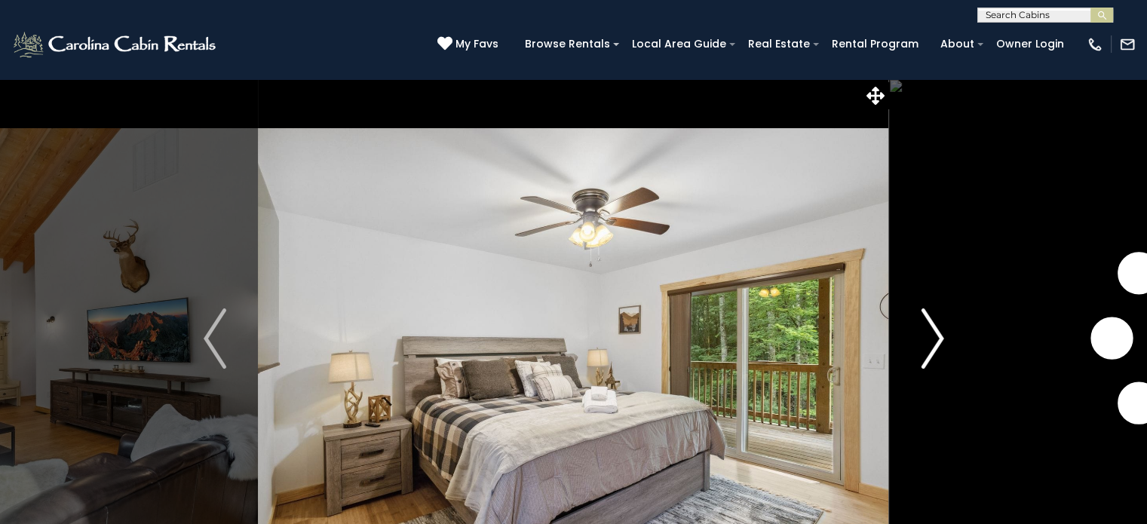
click at [930, 339] on img "Next" at bounding box center [931, 338] width 23 height 60
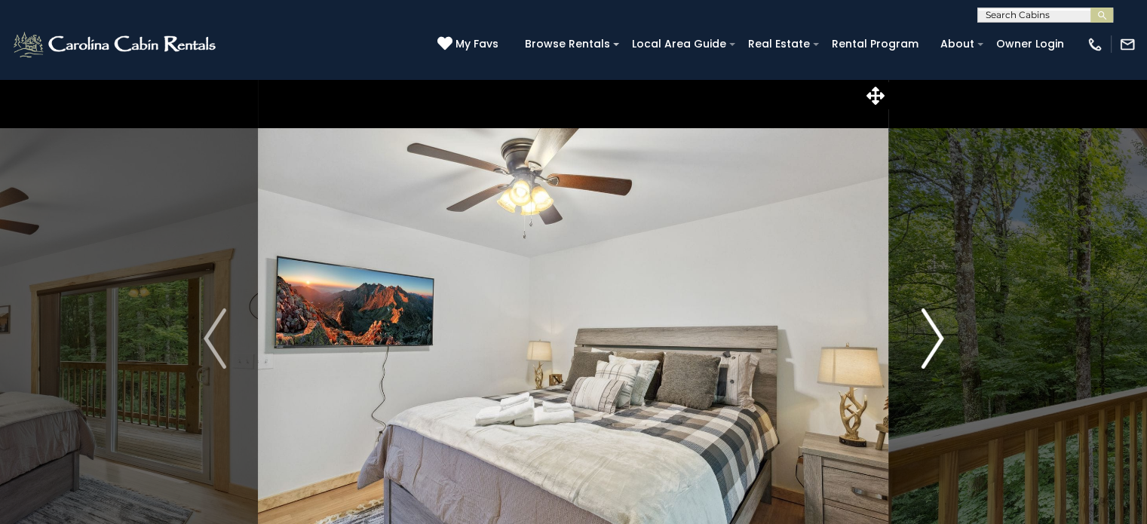
click at [930, 339] on img "Next" at bounding box center [931, 338] width 23 height 60
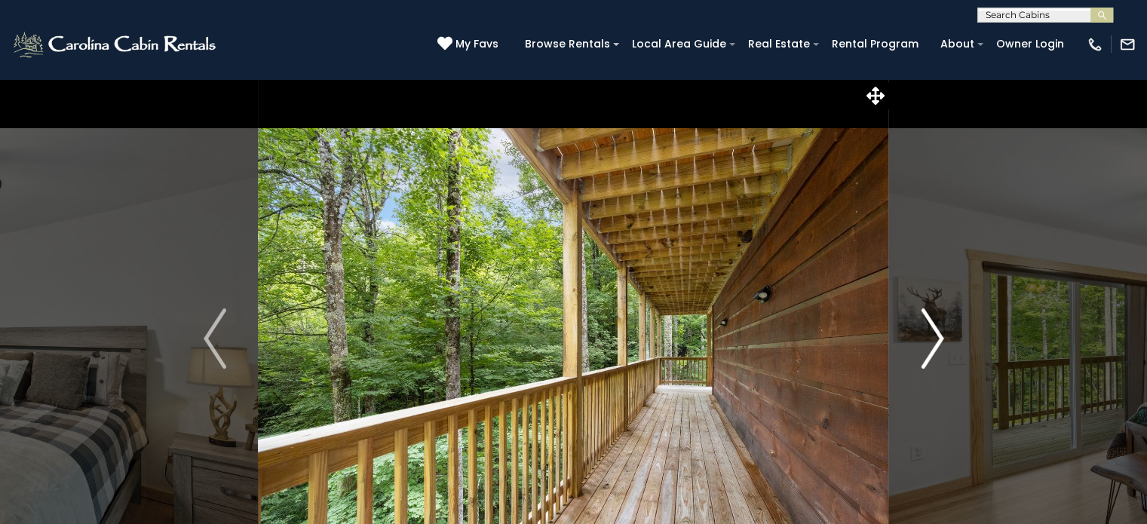
click at [930, 339] on img "Next" at bounding box center [931, 338] width 23 height 60
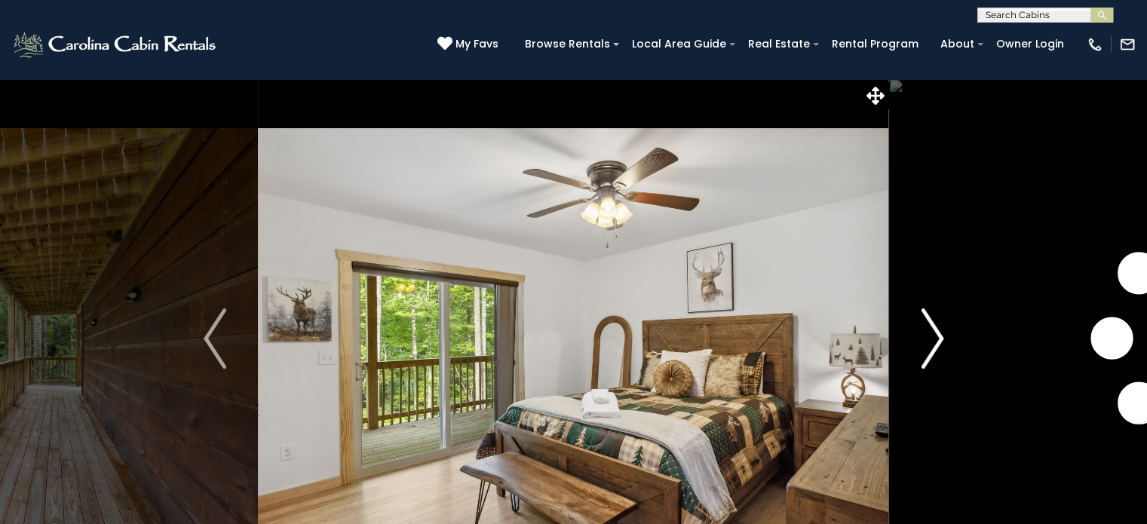
click at [930, 339] on img "Next" at bounding box center [931, 338] width 23 height 60
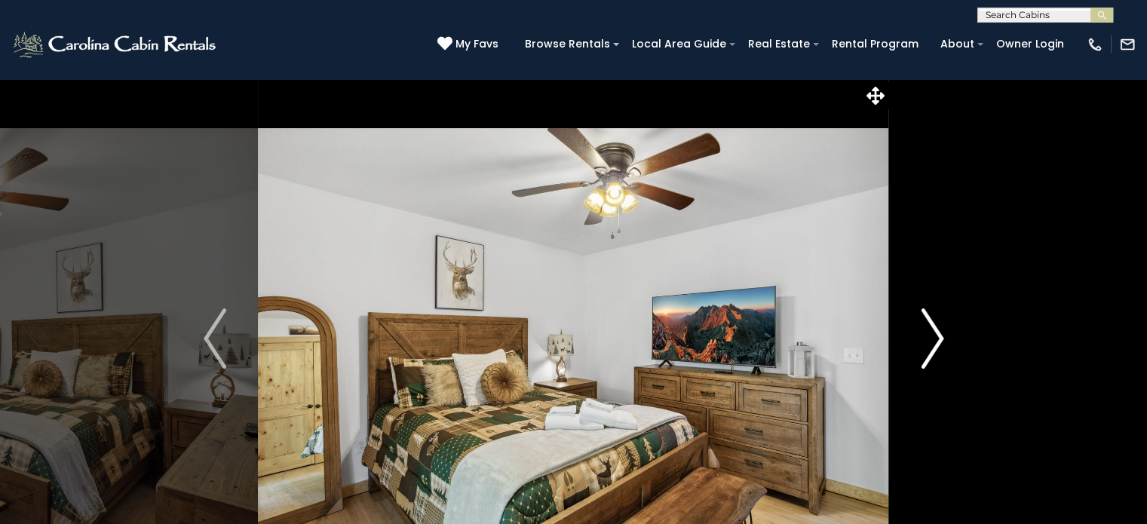
click at [930, 339] on img "Next" at bounding box center [931, 338] width 23 height 60
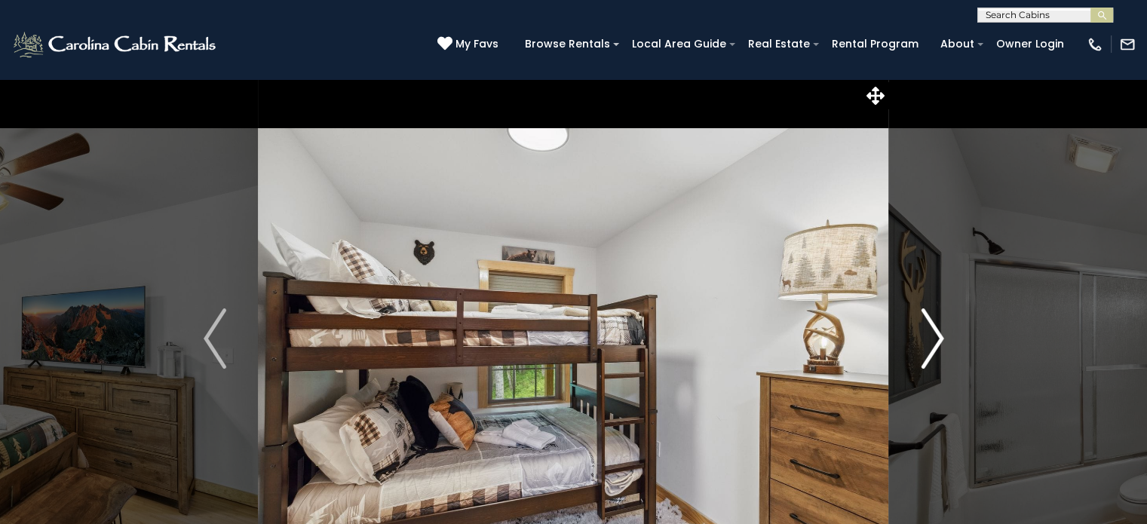
click at [930, 339] on img "Next" at bounding box center [931, 338] width 23 height 60
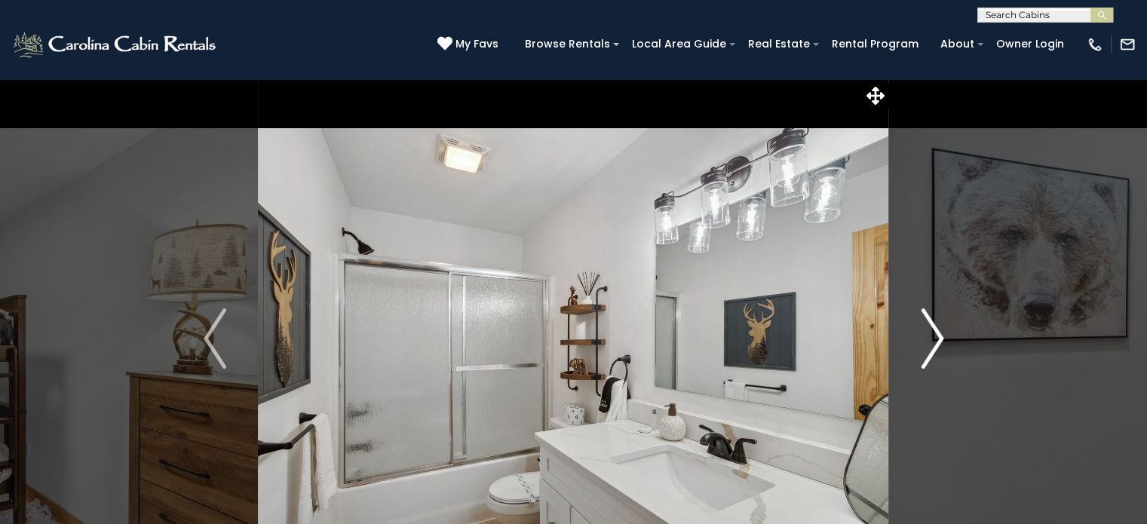
click at [930, 339] on img "Next" at bounding box center [931, 338] width 23 height 60
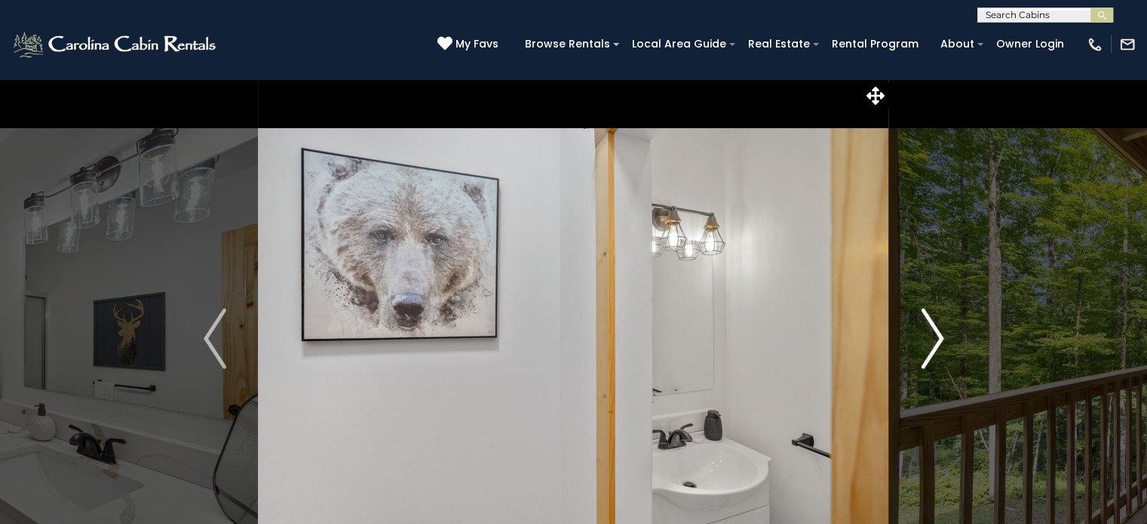
click at [930, 339] on img "Next" at bounding box center [931, 338] width 23 height 60
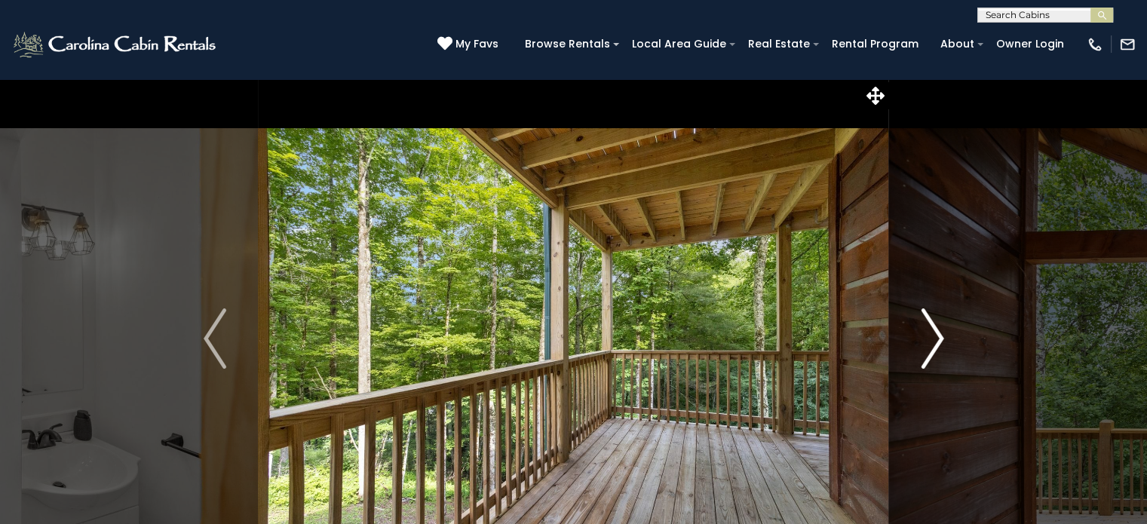
click at [930, 339] on img "Next" at bounding box center [931, 338] width 23 height 60
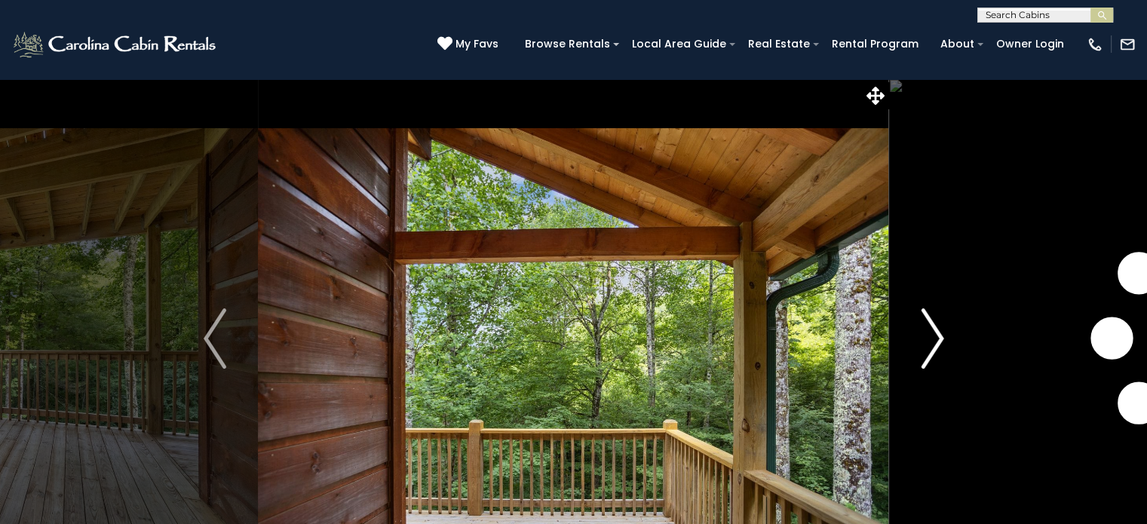
click at [930, 339] on img "Next" at bounding box center [931, 338] width 23 height 60
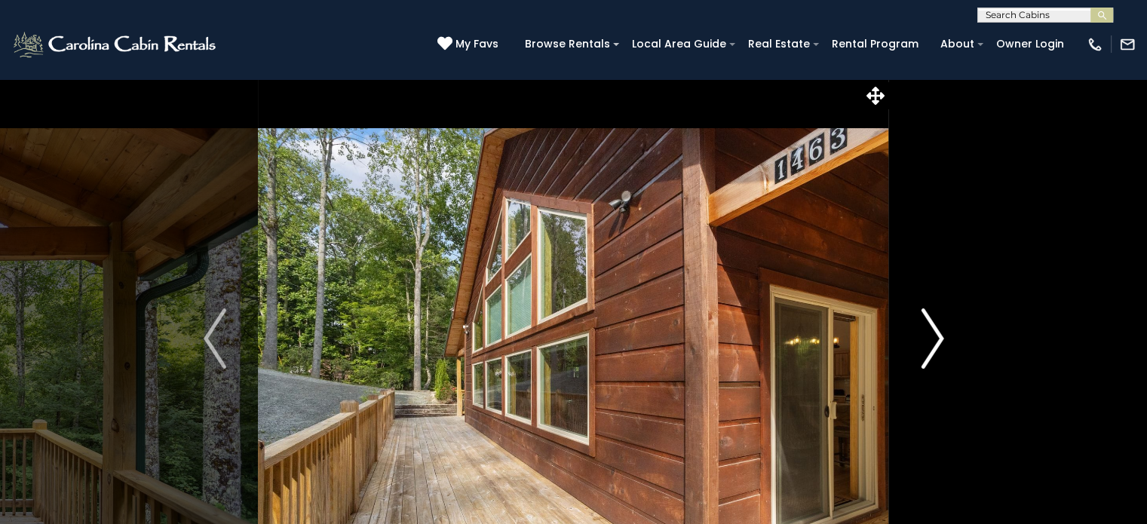
click at [930, 339] on img "Next" at bounding box center [931, 338] width 23 height 60
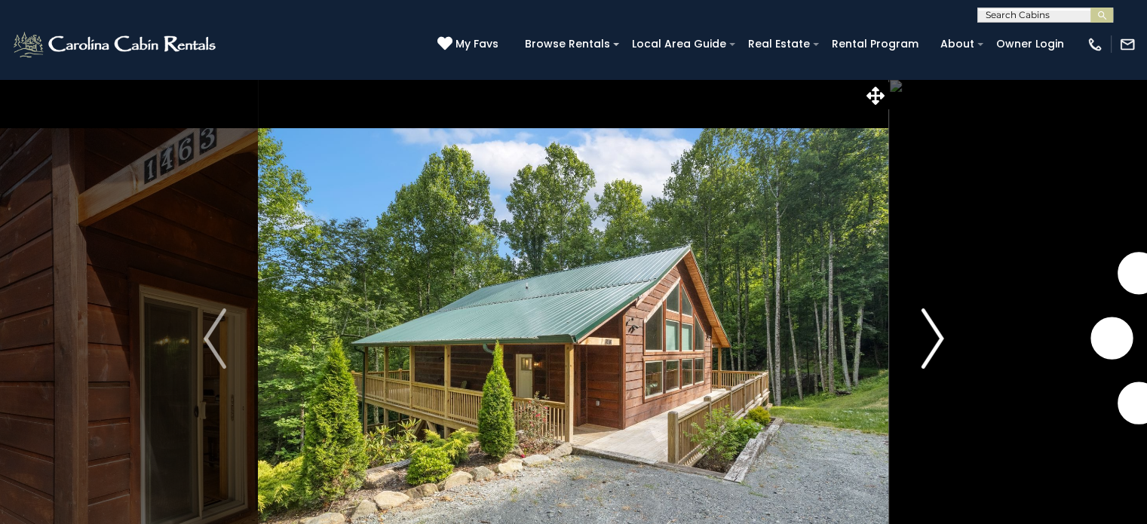
click at [930, 339] on img "Next" at bounding box center [931, 338] width 23 height 60
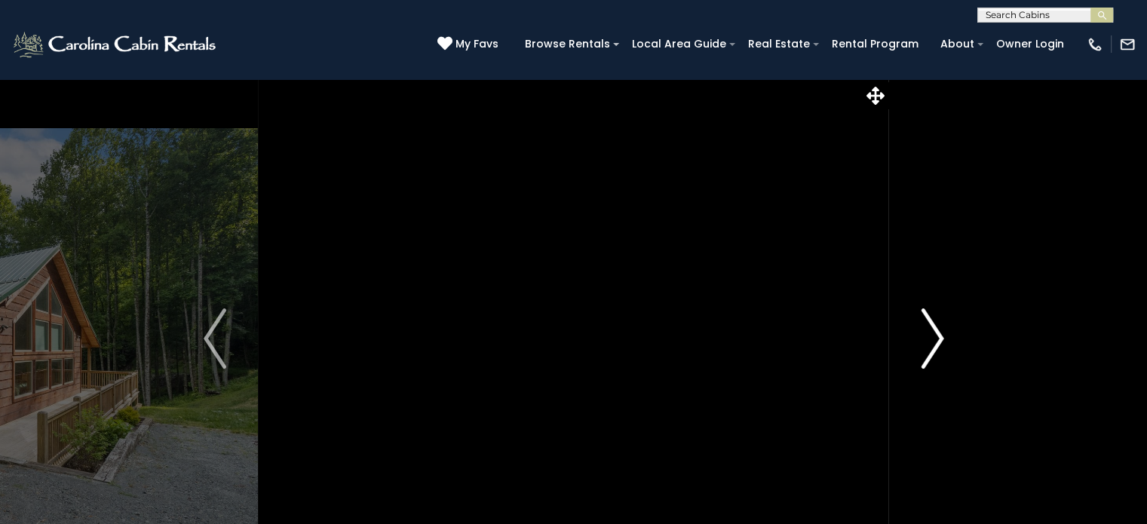
click at [930, 339] on img "Next" at bounding box center [931, 338] width 23 height 60
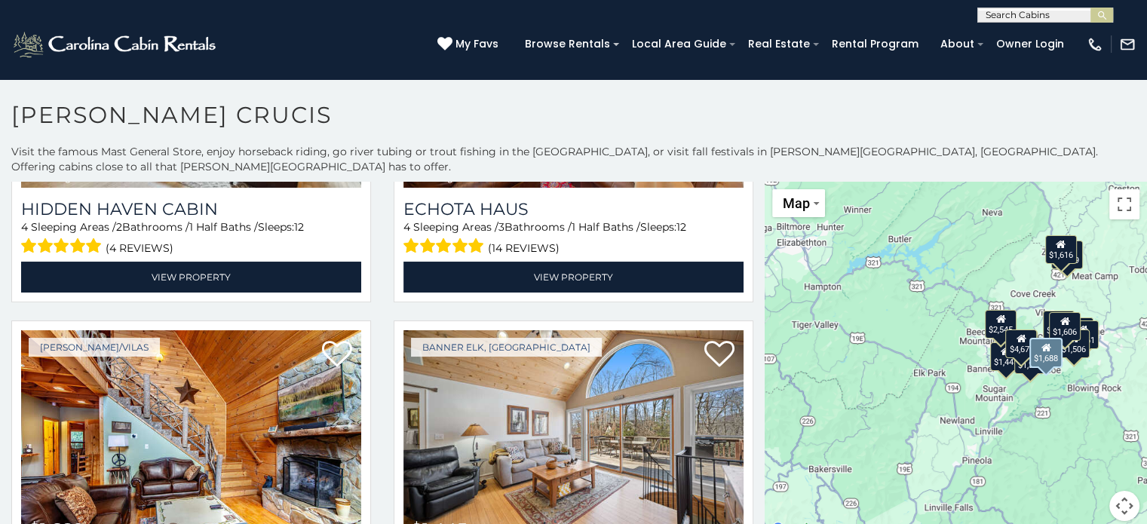
scroll to position [1131, 0]
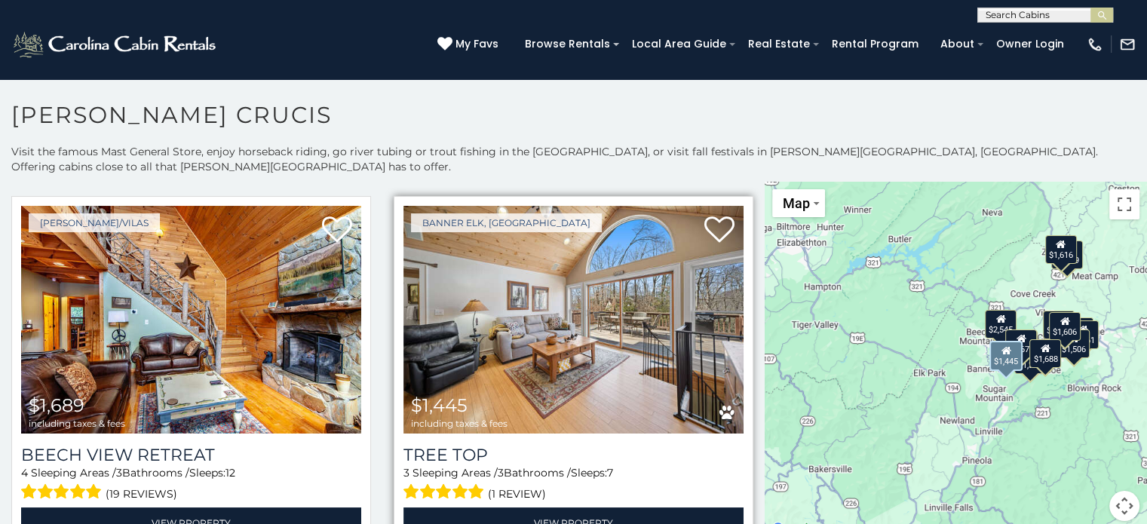
click at [525, 292] on img at bounding box center [573, 320] width 340 height 228
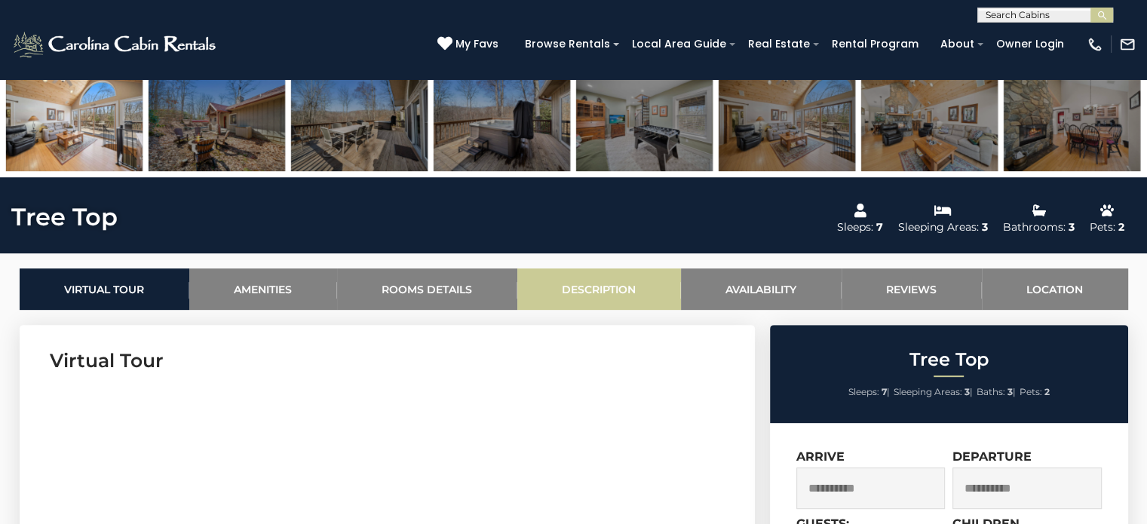
scroll to position [905, 0]
